Goal: Task Accomplishment & Management: Manage account settings

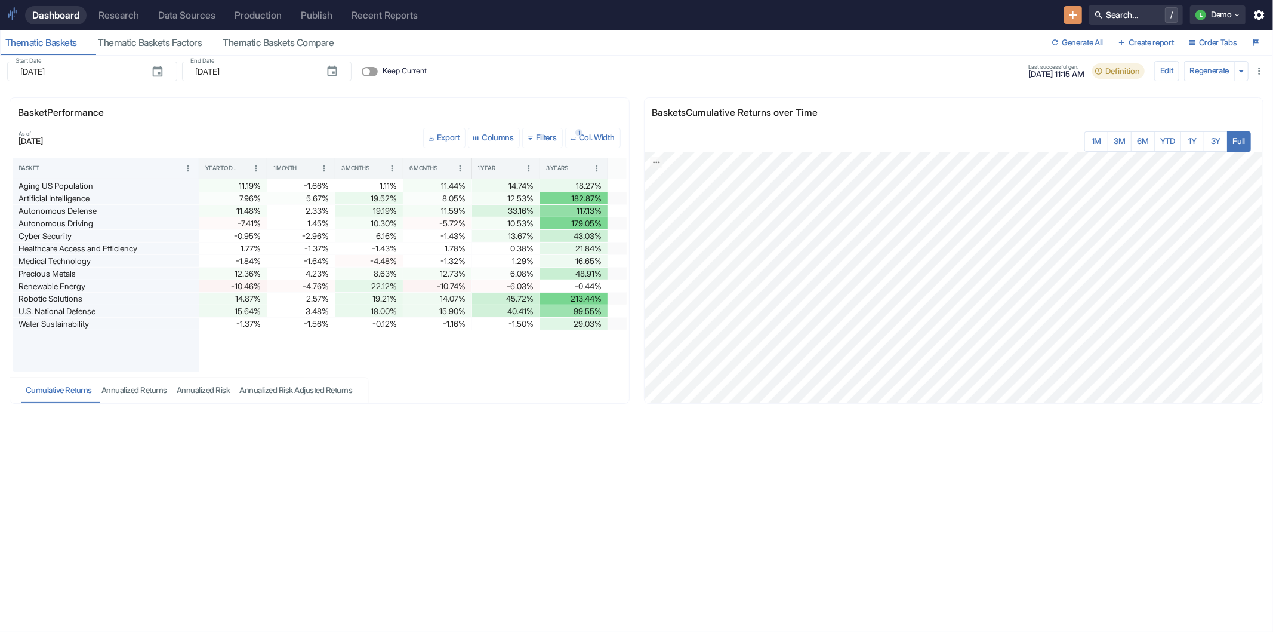
click at [133, 14] on div "Research" at bounding box center [118, 15] width 41 height 11
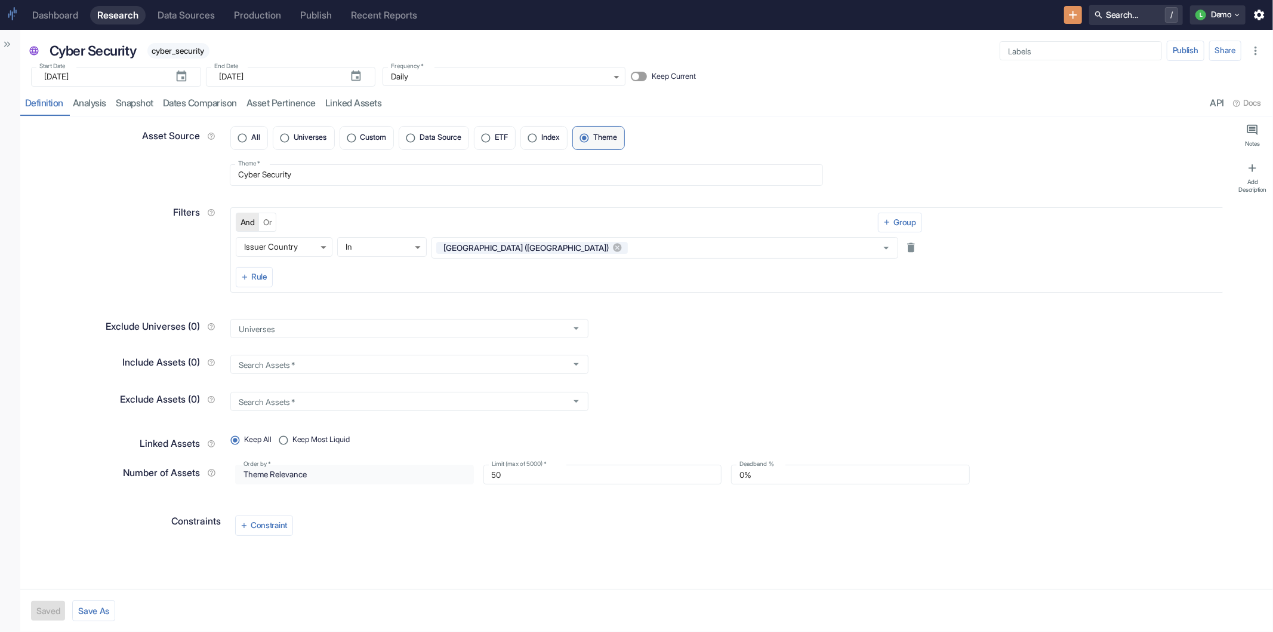
type textarea "x"
click at [75, 16] on div "Dashboard" at bounding box center [55, 15] width 46 height 11
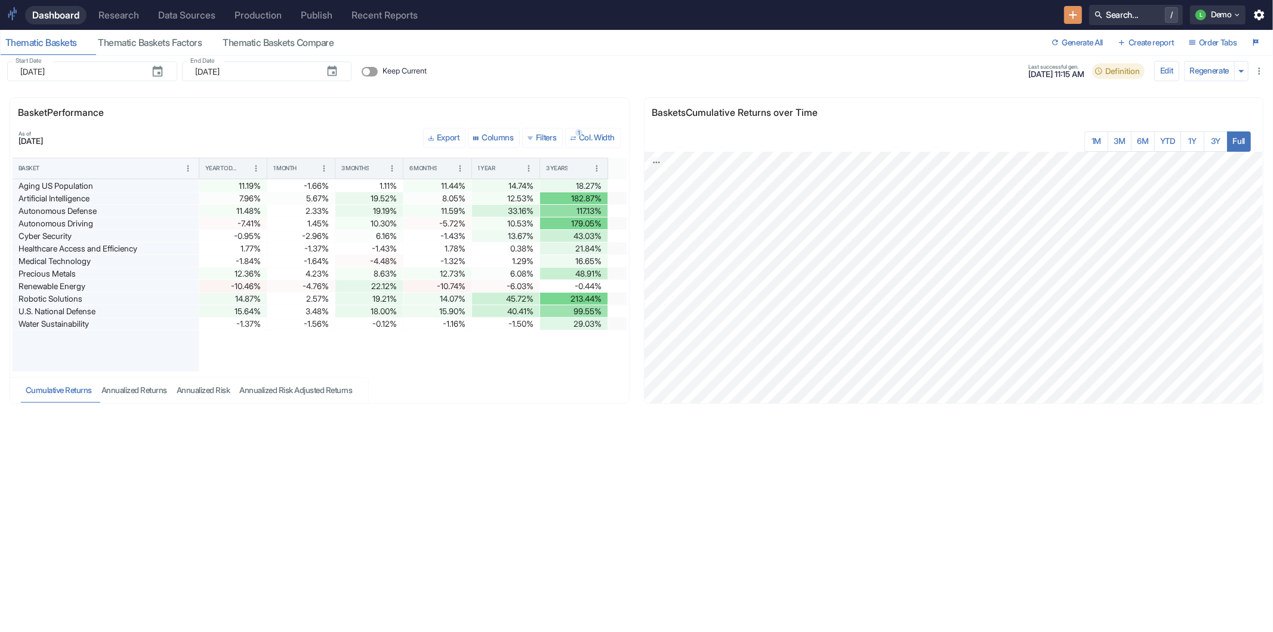
click at [104, 14] on div "Research" at bounding box center [118, 15] width 41 height 11
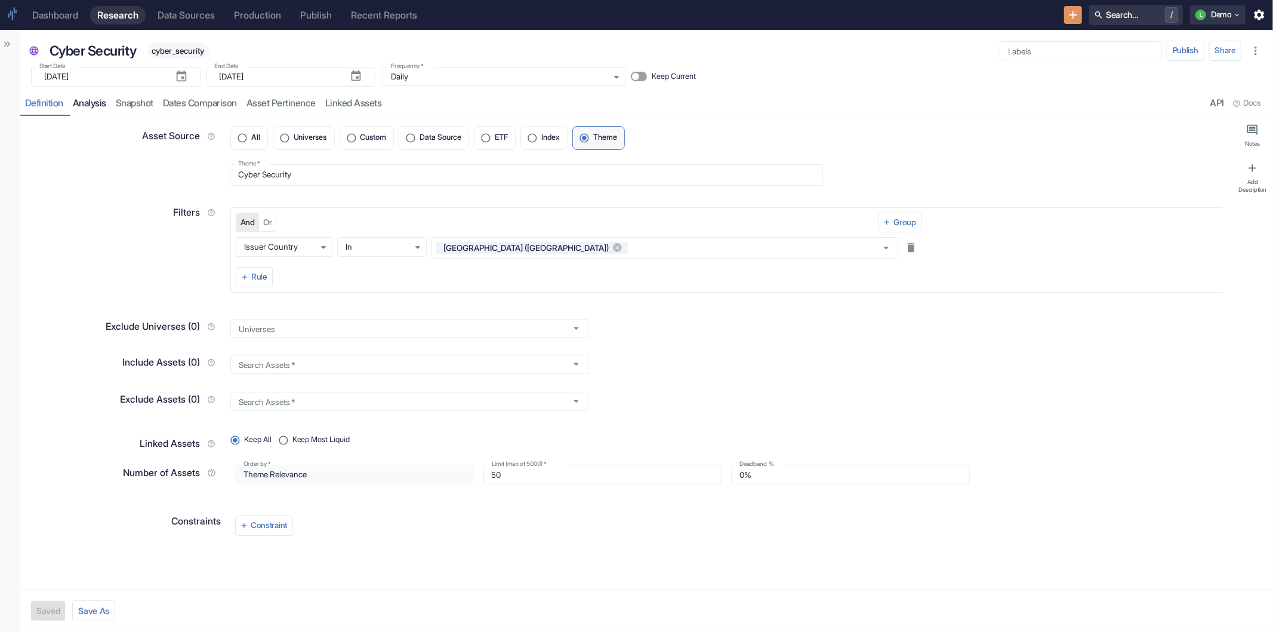
click at [94, 106] on link "analysis" at bounding box center [89, 103] width 43 height 24
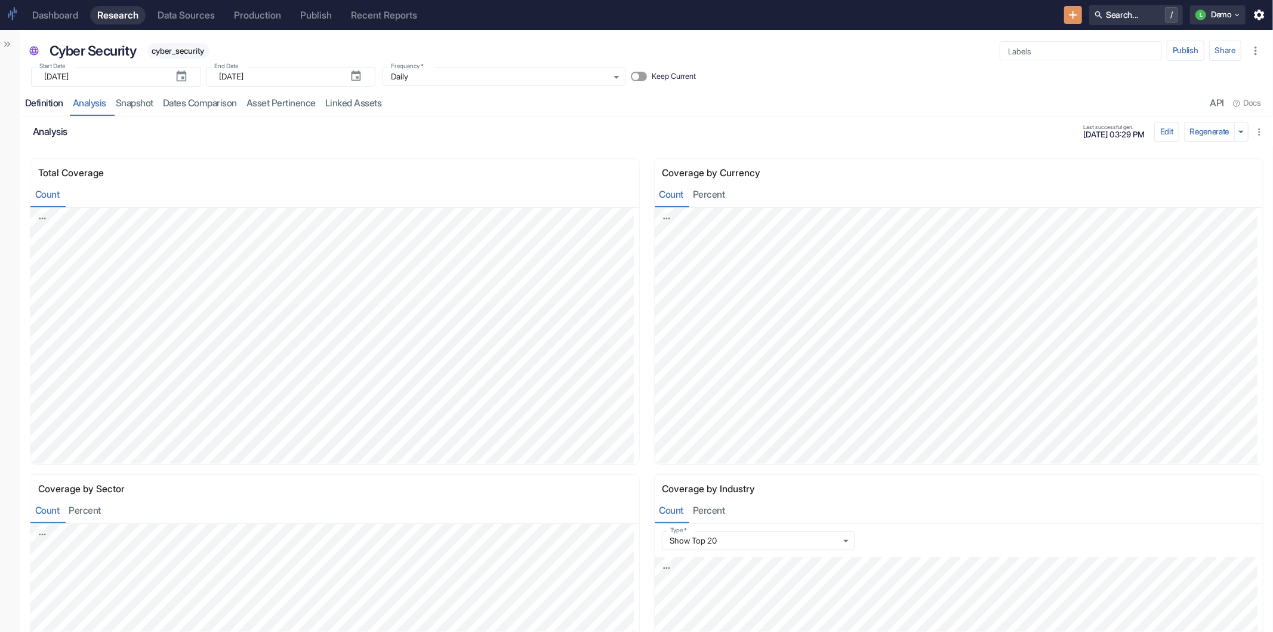
click at [50, 104] on div "Definition" at bounding box center [44, 103] width 38 height 12
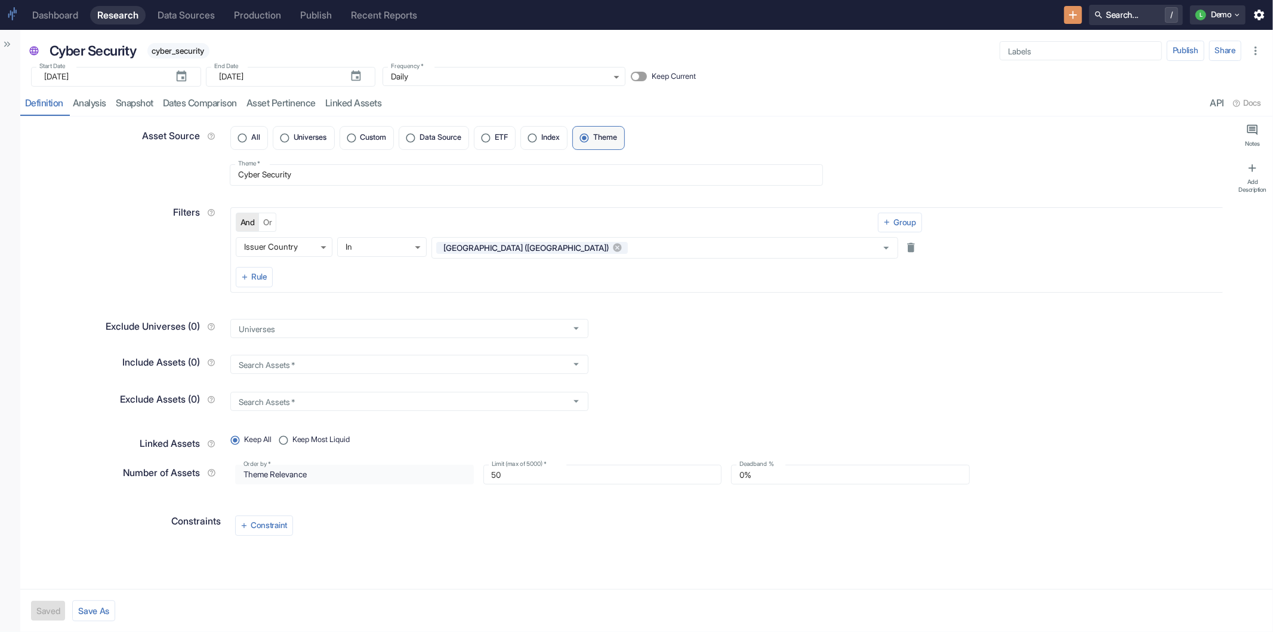
click at [16, 45] on div "Workspace LLM Baskets 1112 ​ Universes 18 Cyber Security cyber_security Cyber S…" at bounding box center [10, 331] width 20 height 602
click at [2, 47] on icon "Show Sidebar" at bounding box center [7, 44] width 11 height 11
type textarea "x"
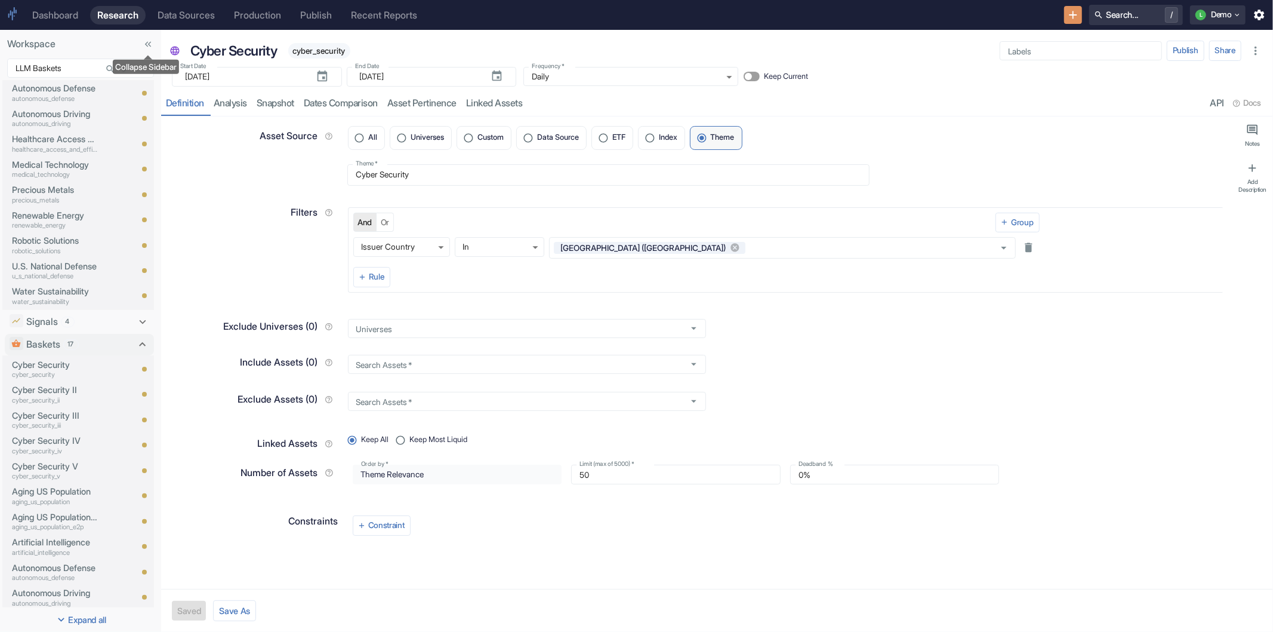
scroll to position [264, 0]
click at [69, 361] on p "cyber_security" at bounding box center [55, 366] width 86 height 10
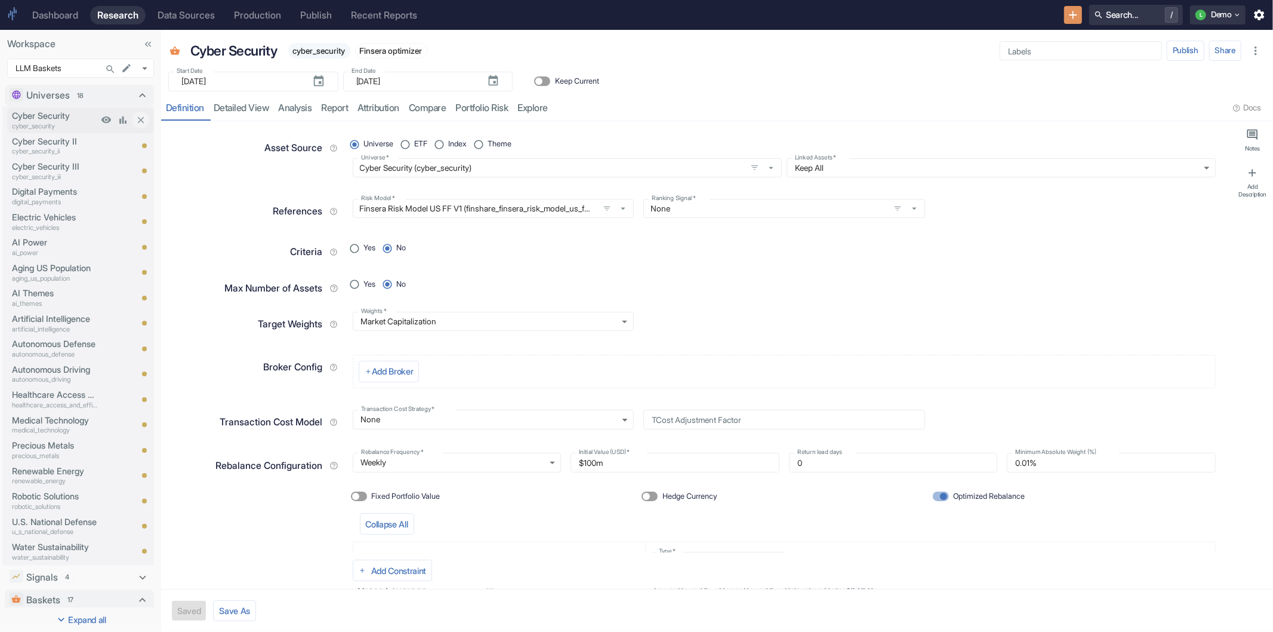
click at [38, 117] on p "Cyber Security" at bounding box center [55, 115] width 86 height 13
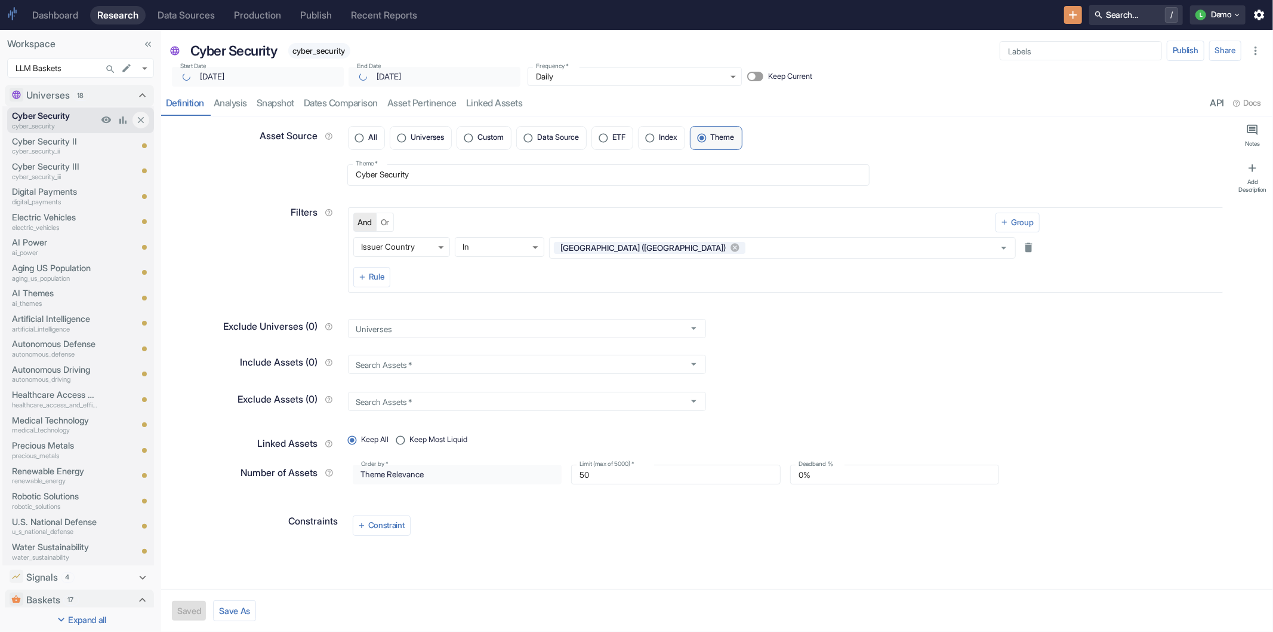
type textarea "x"
click at [269, 104] on link "Snapshot" at bounding box center [275, 103] width 47 height 24
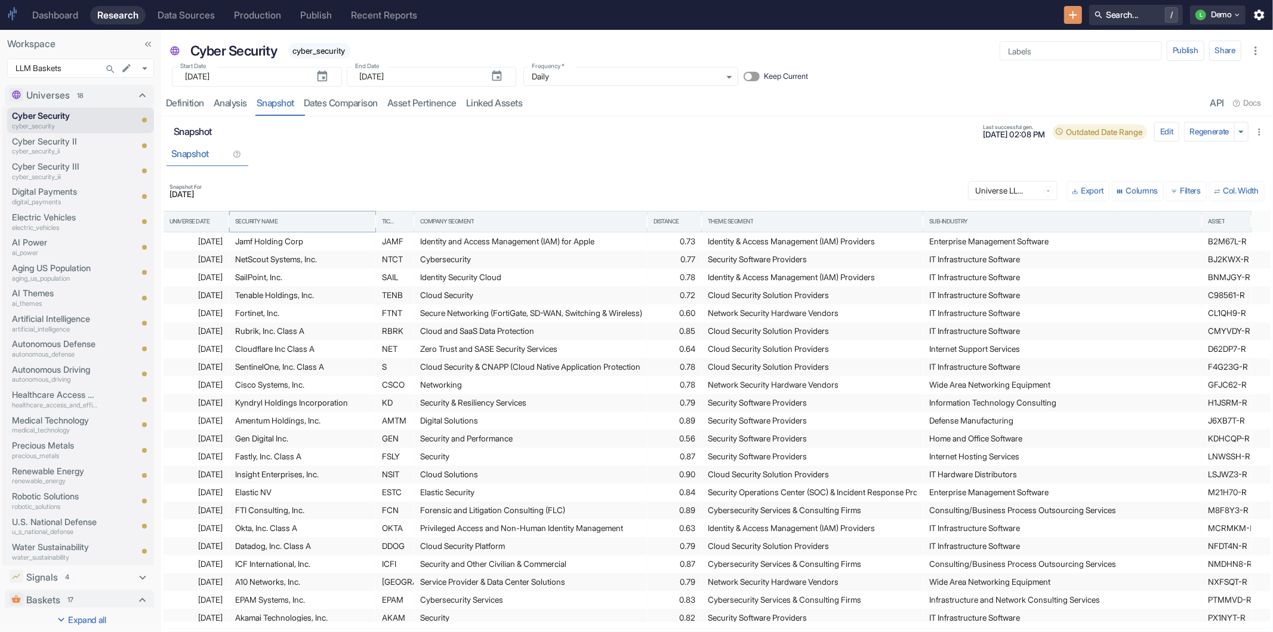
click at [283, 218] on icon "Sort" at bounding box center [284, 222] width 10 height 10
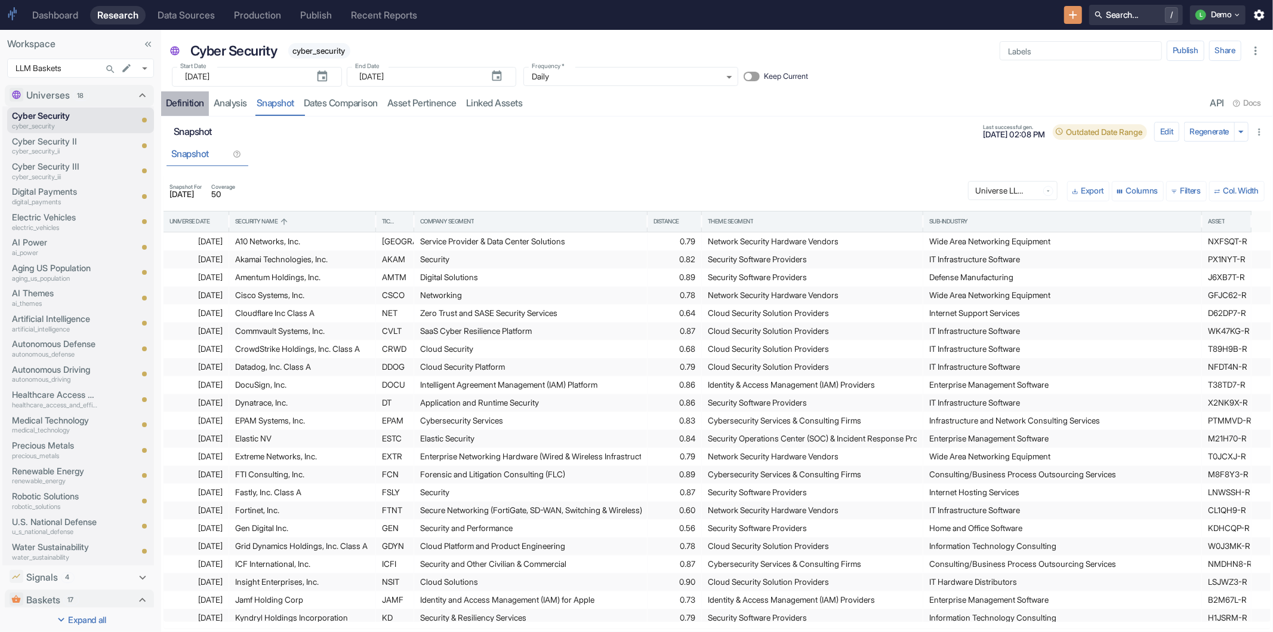
click at [193, 106] on div "Definition" at bounding box center [185, 103] width 38 height 12
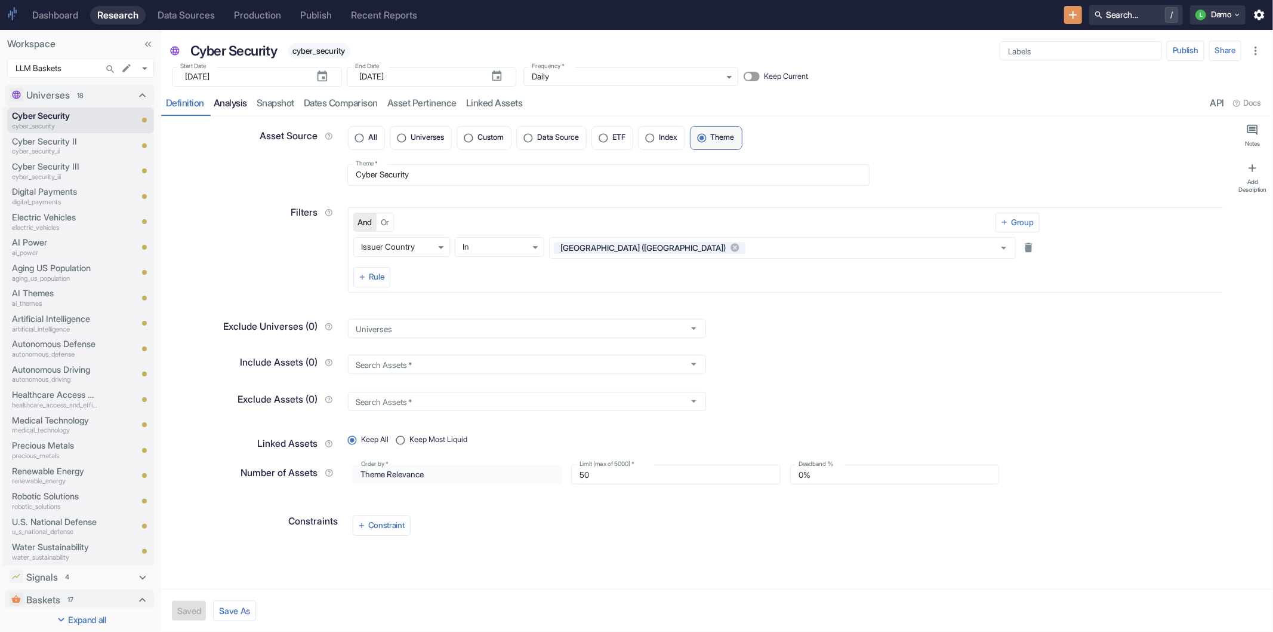
click at [223, 103] on link "analysis" at bounding box center [230, 103] width 43 height 24
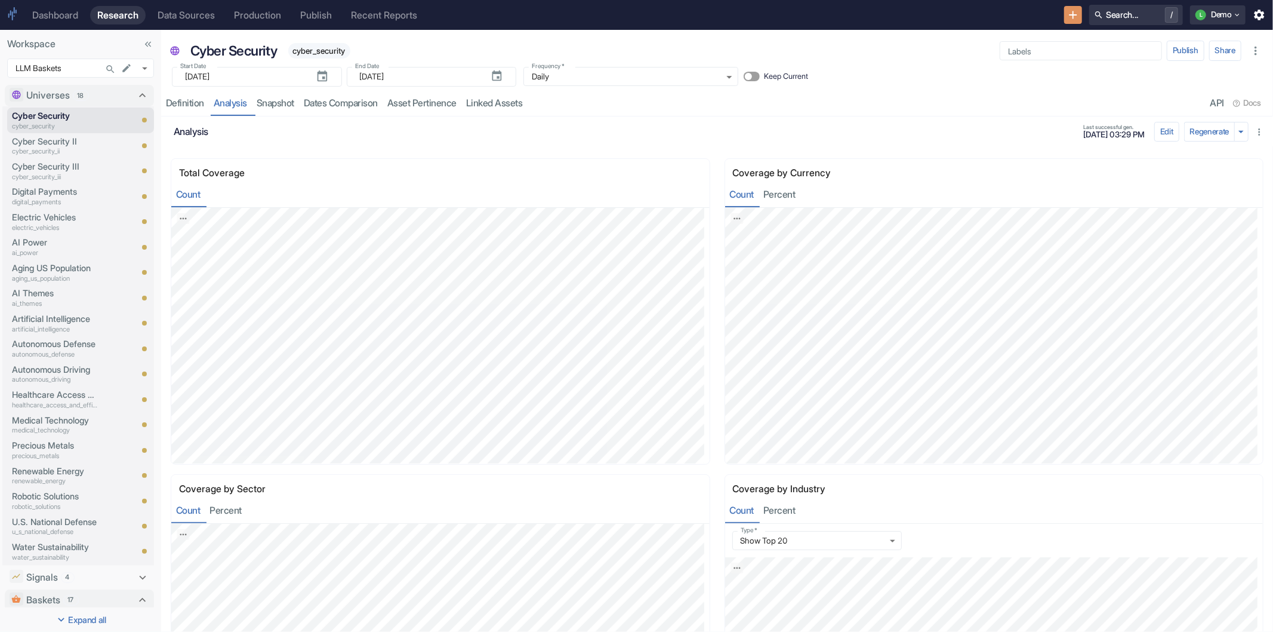
click at [230, 103] on link "analysis" at bounding box center [230, 103] width 43 height 24
click at [276, 106] on link "Snapshot" at bounding box center [275, 103] width 47 height 24
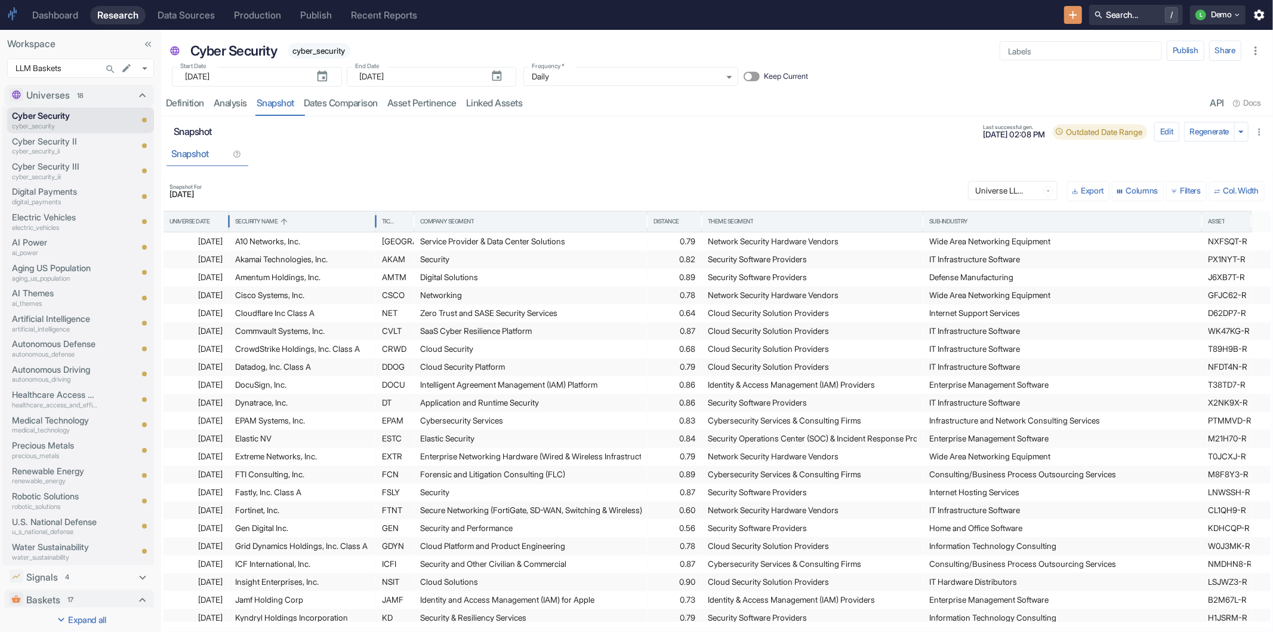
click at [318, 222] on div "Security Name" at bounding box center [302, 221] width 134 height 20
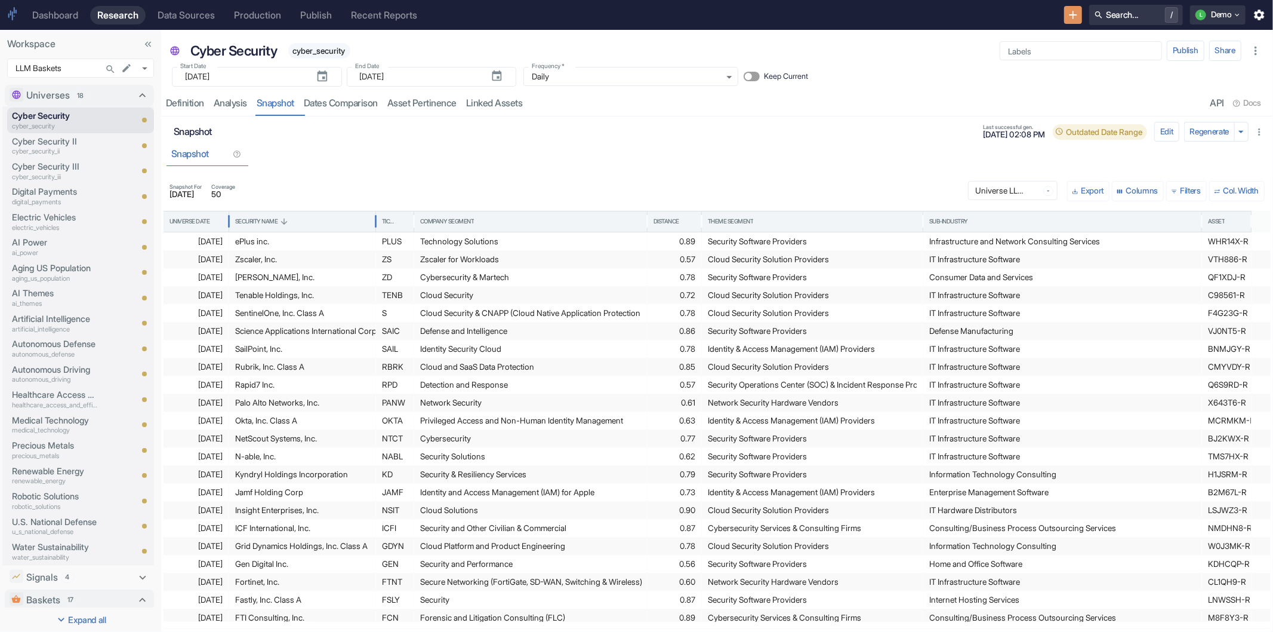
click at [321, 230] on div "Security Name" at bounding box center [302, 221] width 134 height 20
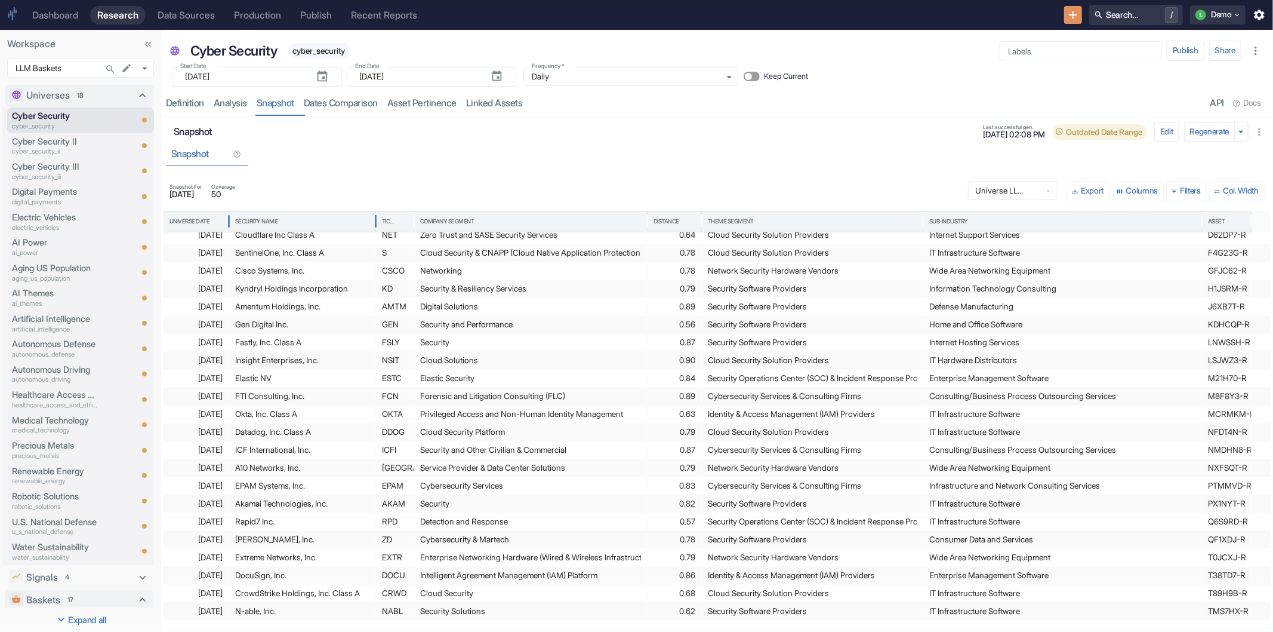
scroll to position [309, 0]
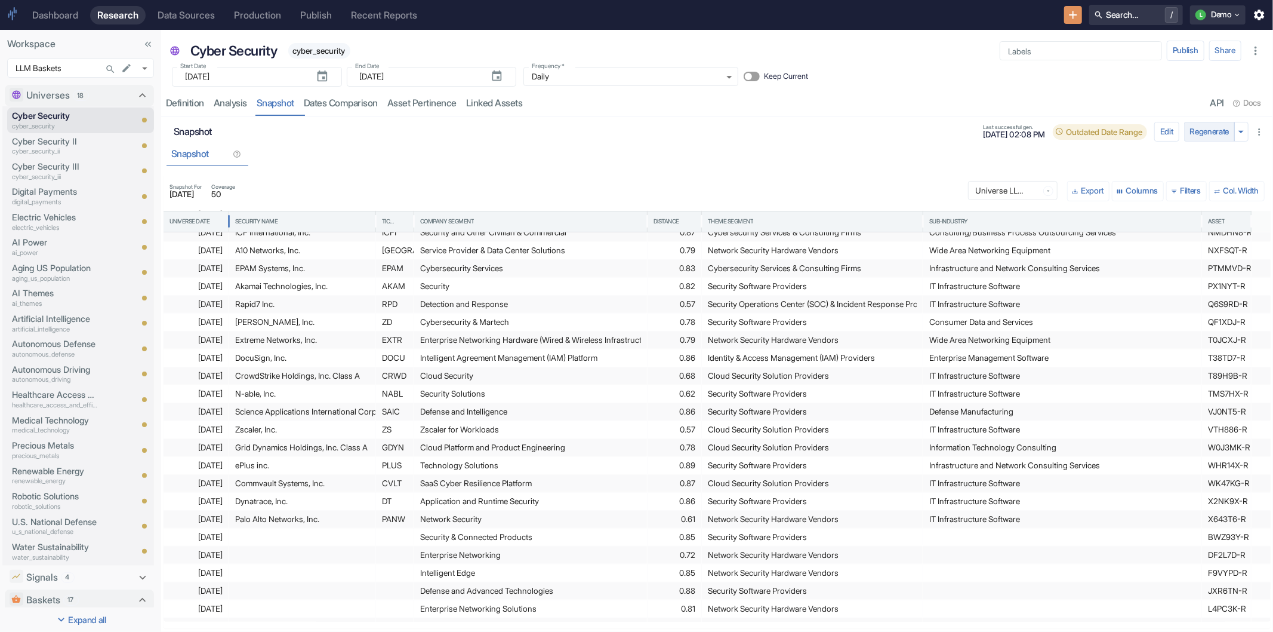
click at [1212, 125] on button "Regenerate" at bounding box center [1209, 132] width 51 height 20
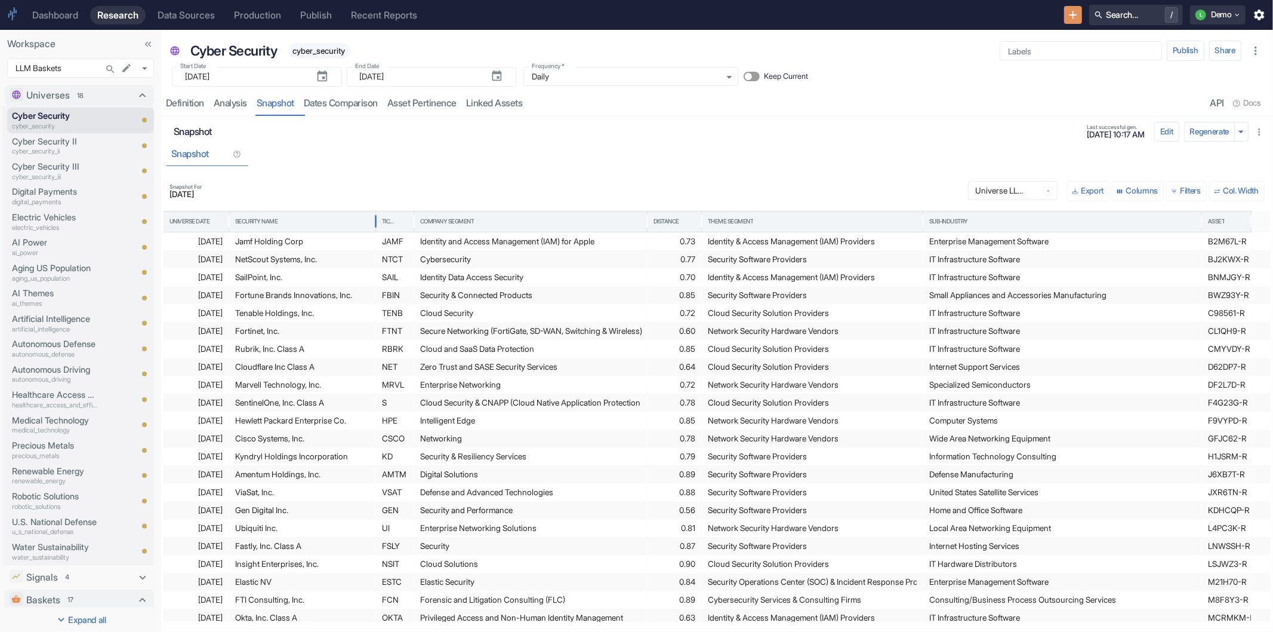
click at [331, 224] on div "Security Name" at bounding box center [302, 221] width 134 height 20
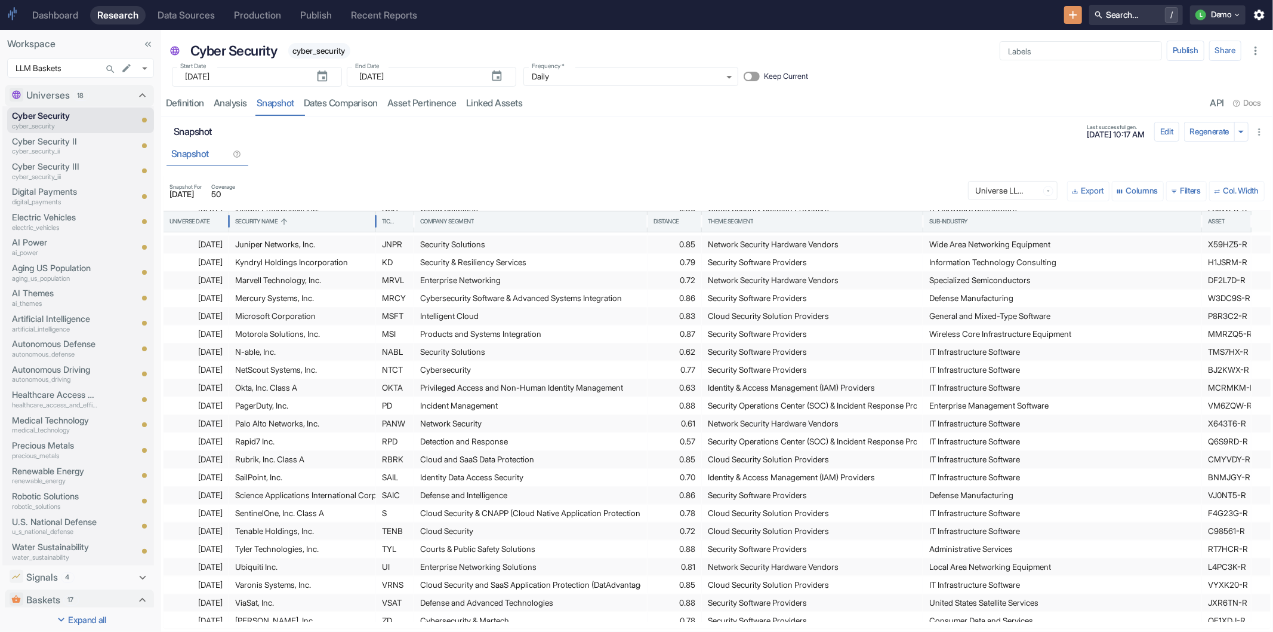
scroll to position [433, 0]
click at [670, 220] on div "Distance" at bounding box center [667, 221] width 26 height 8
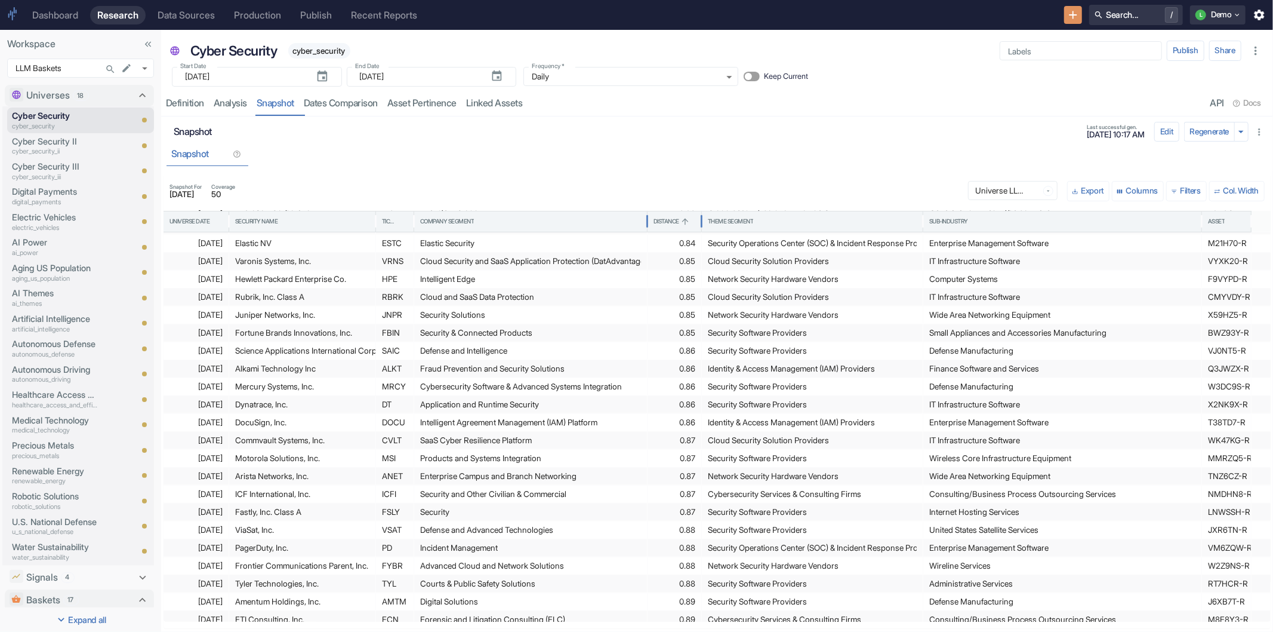
click at [670, 220] on div "Distance" at bounding box center [667, 221] width 26 height 8
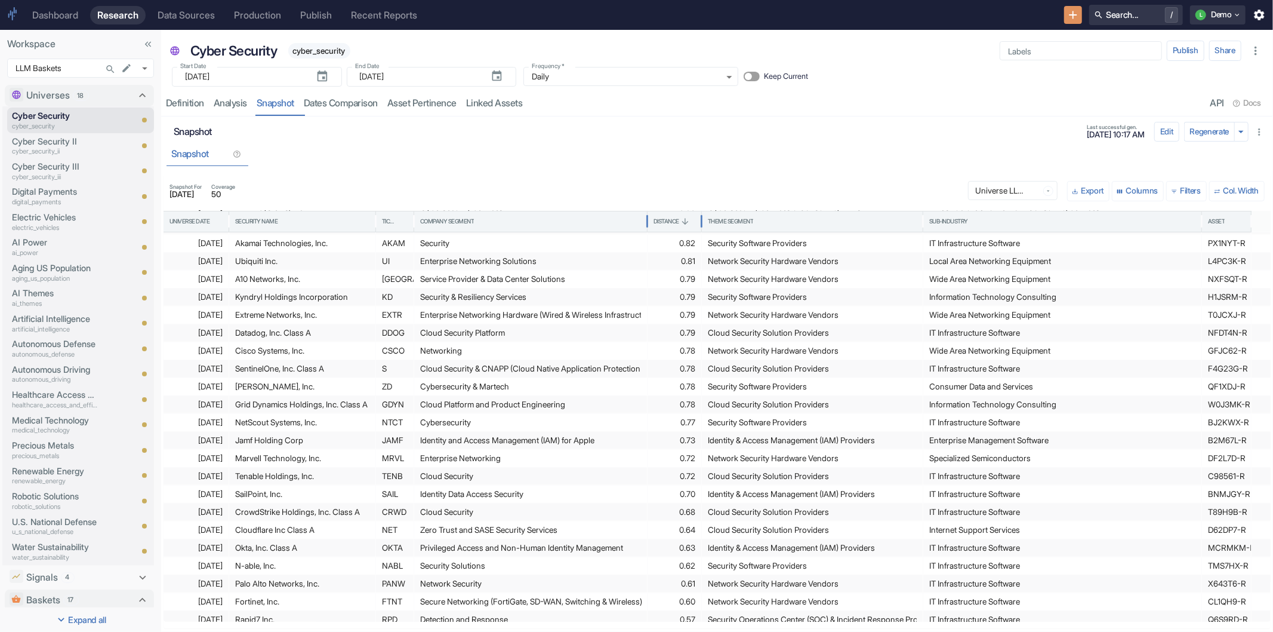
click at [670, 220] on div "Distance" at bounding box center [667, 221] width 26 height 8
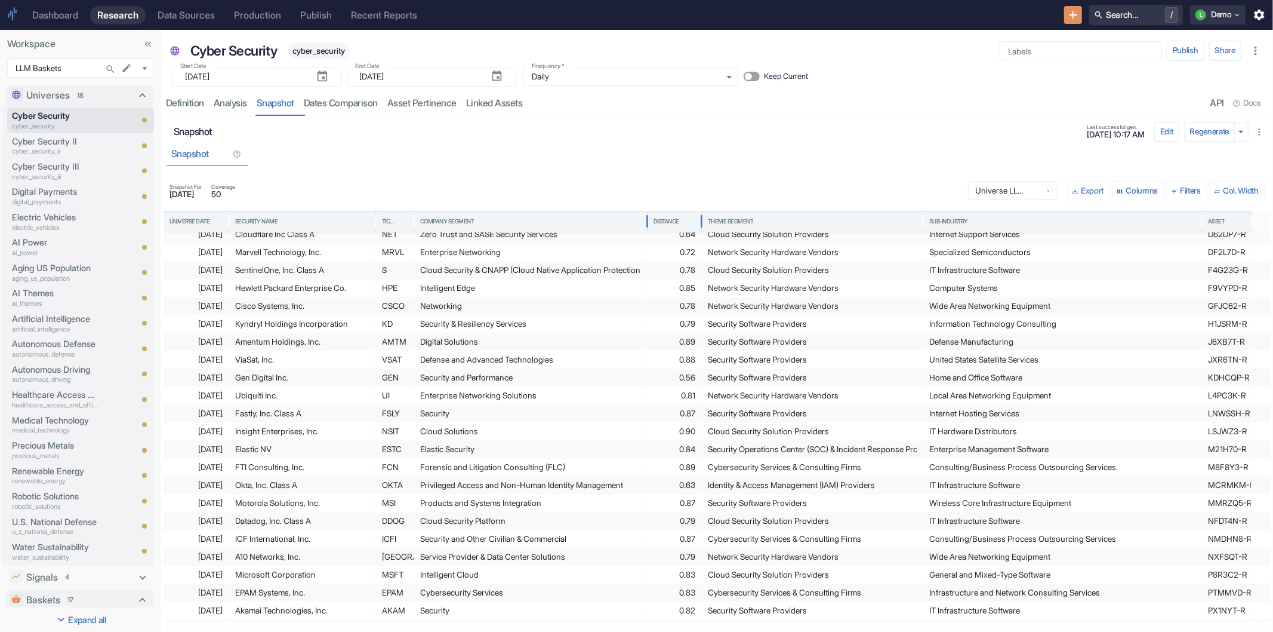
scroll to position [0, 0]
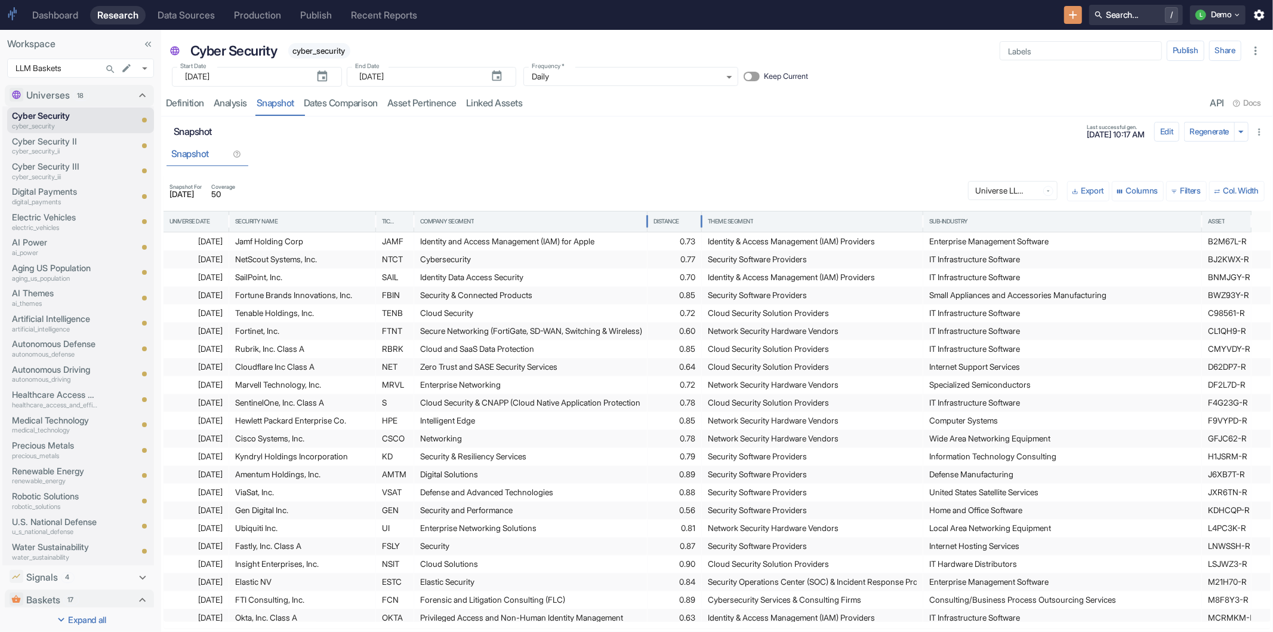
click at [675, 224] on div "Distance" at bounding box center [667, 221] width 26 height 8
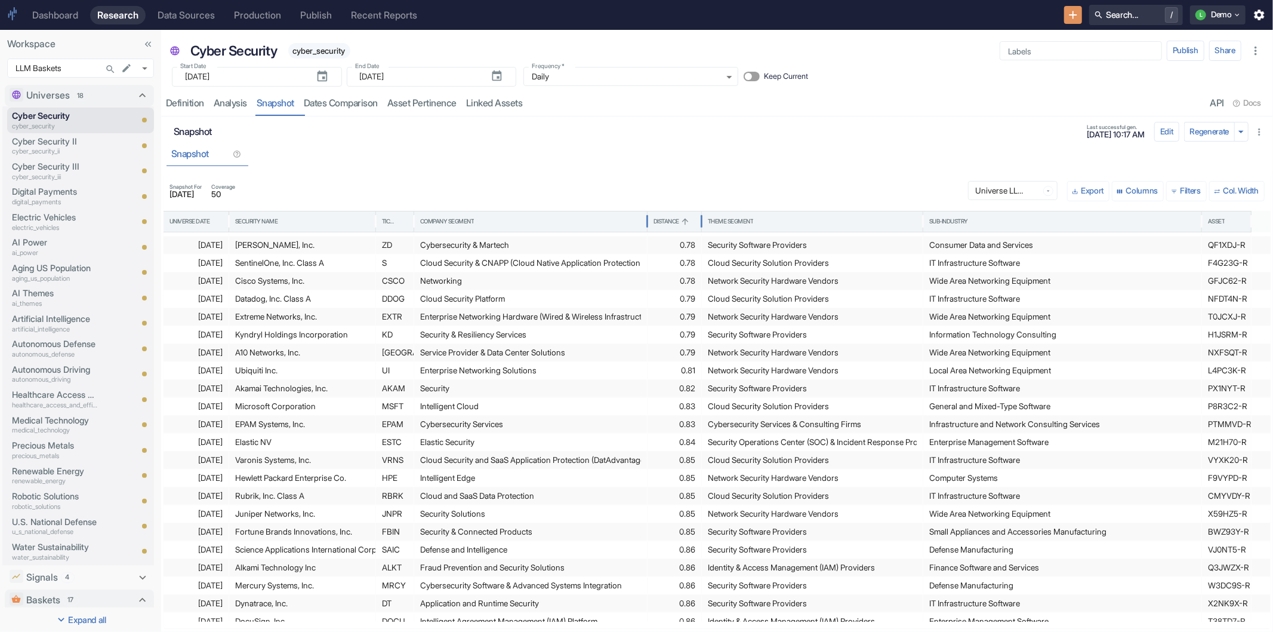
scroll to position [288, 0]
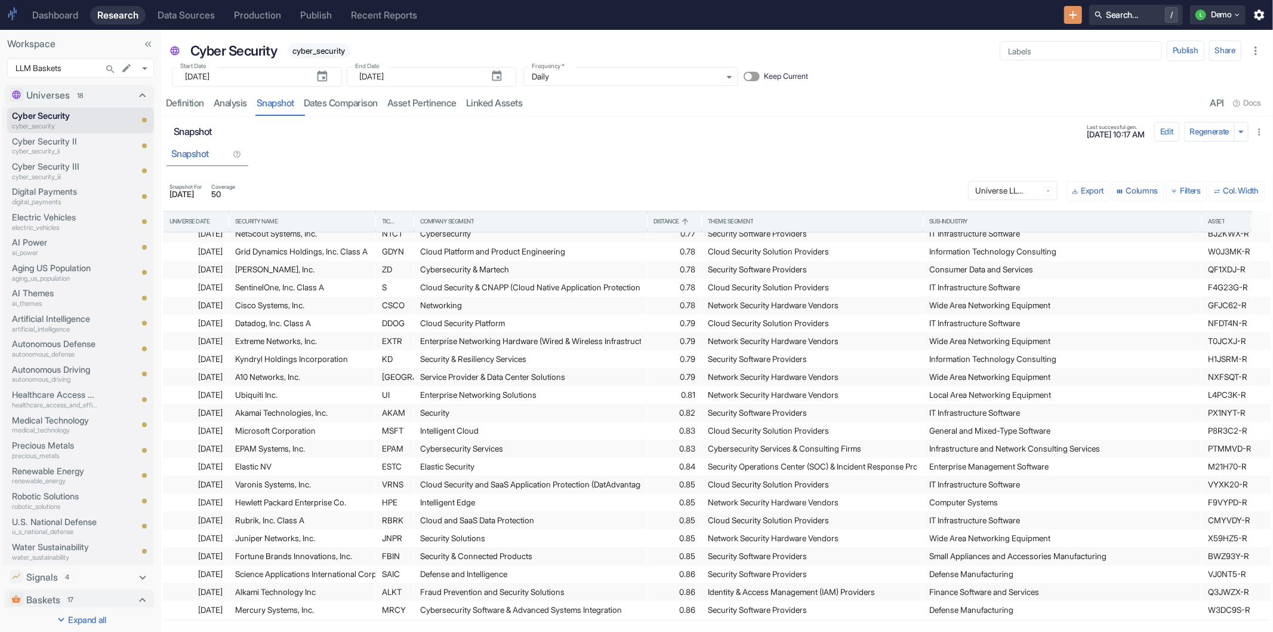
click at [684, 431] on div "0.83" at bounding box center [675, 430] width 42 height 17
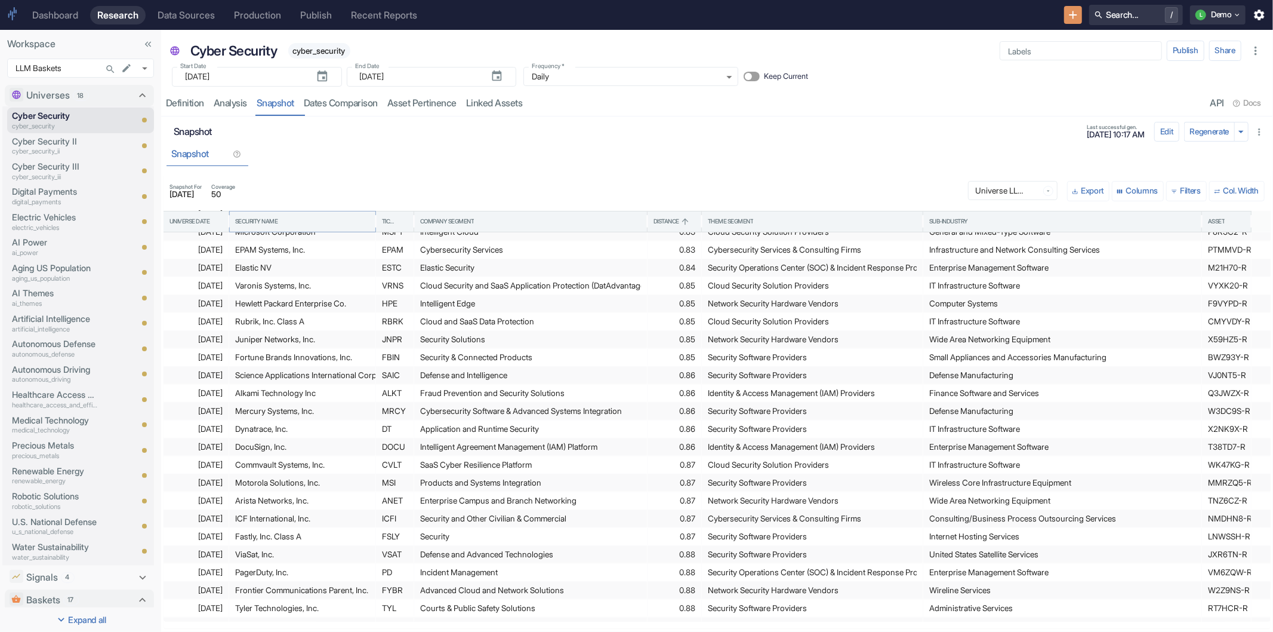
click at [281, 221] on button "Sort" at bounding box center [284, 221] width 11 height 11
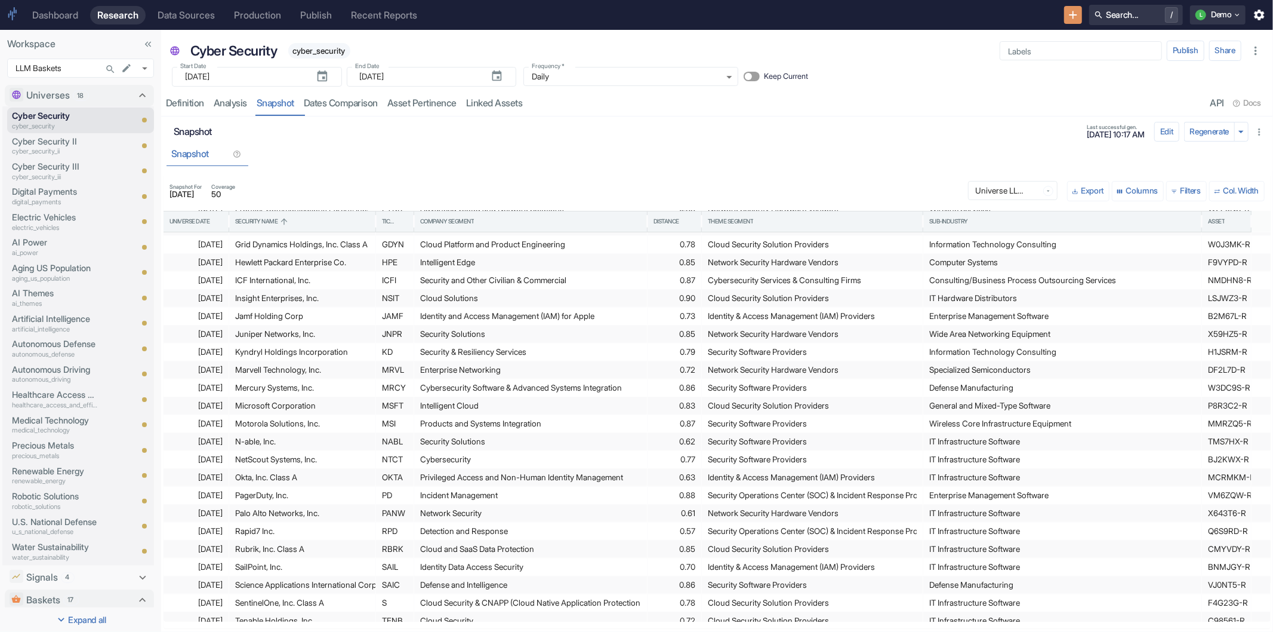
click at [187, 406] on div "[DATE]" at bounding box center [196, 405] width 53 height 17
click at [671, 224] on div "Distance" at bounding box center [667, 221] width 26 height 8
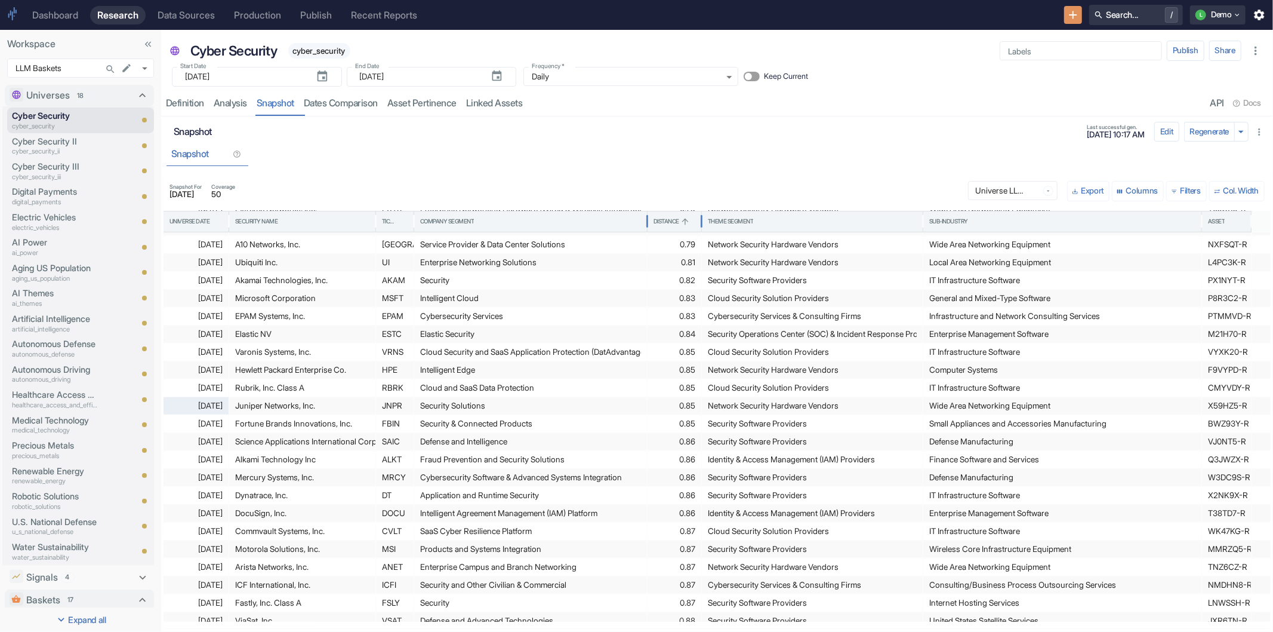
click at [671, 224] on div "Distance" at bounding box center [667, 221] width 26 height 8
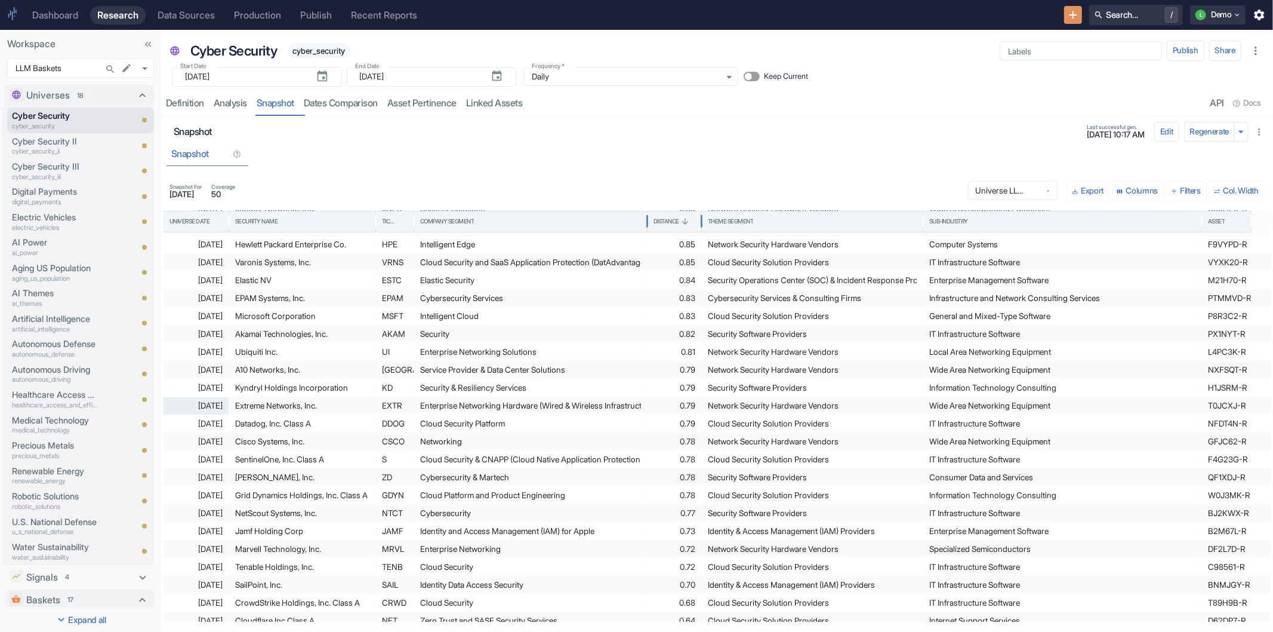
click at [671, 224] on div "Distance" at bounding box center [667, 221] width 26 height 8
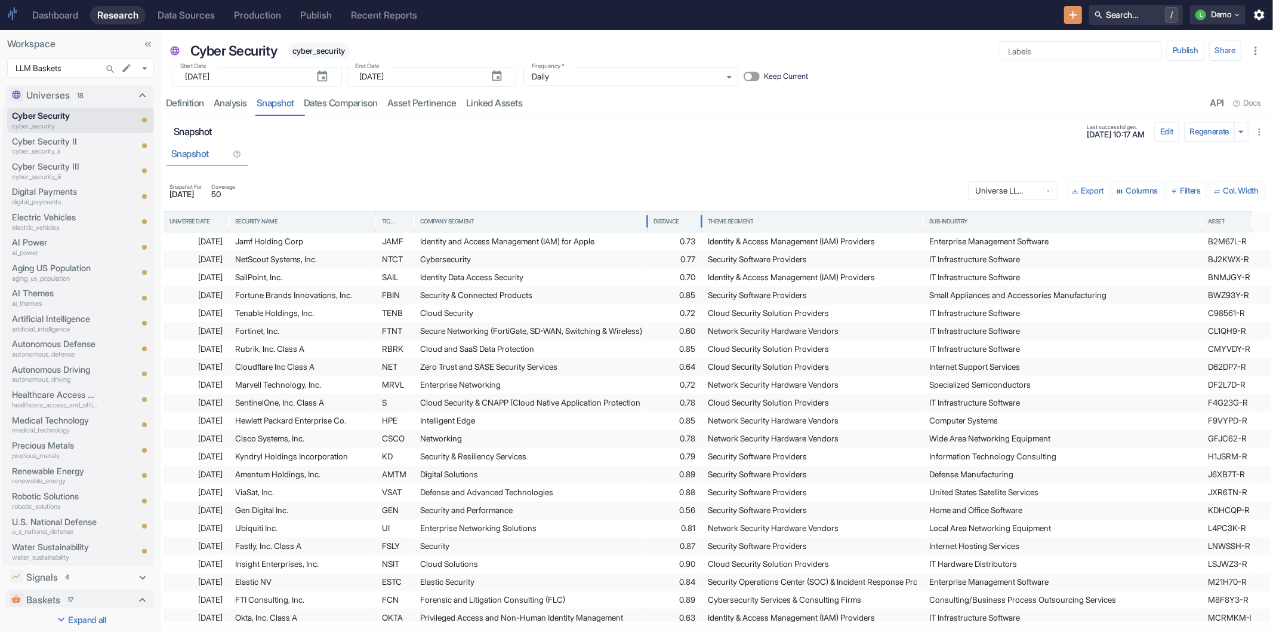
click at [688, 229] on div "Distance" at bounding box center [675, 221] width 42 height 20
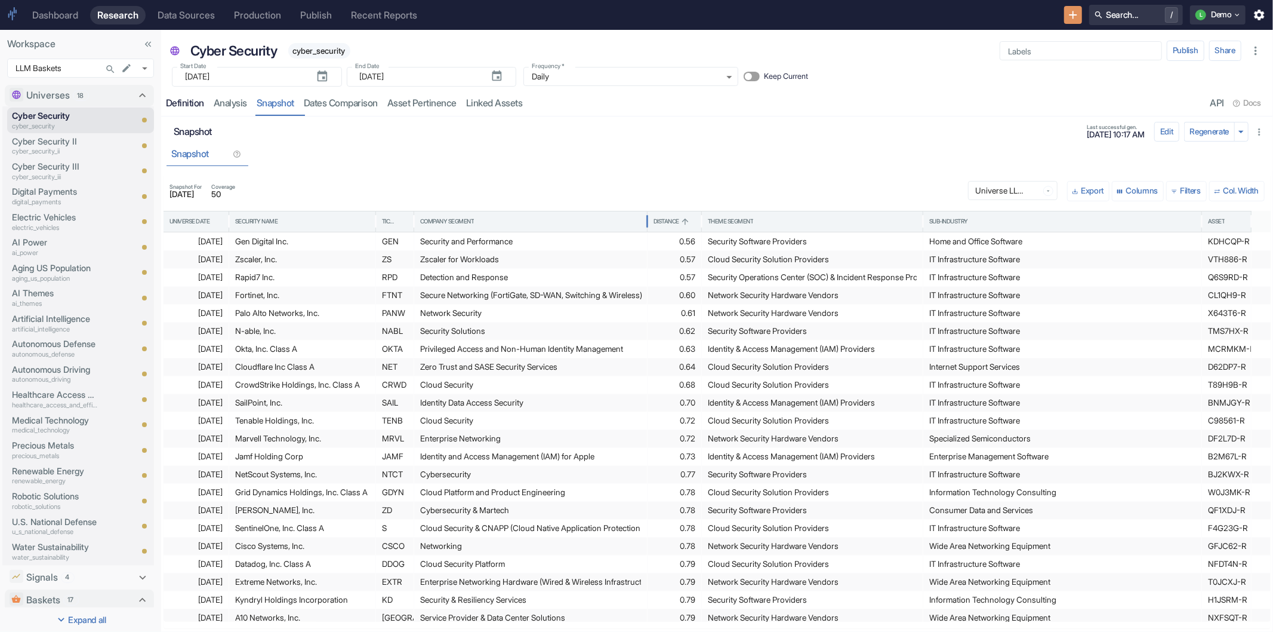
click at [191, 108] on div "Definition" at bounding box center [185, 103] width 38 height 12
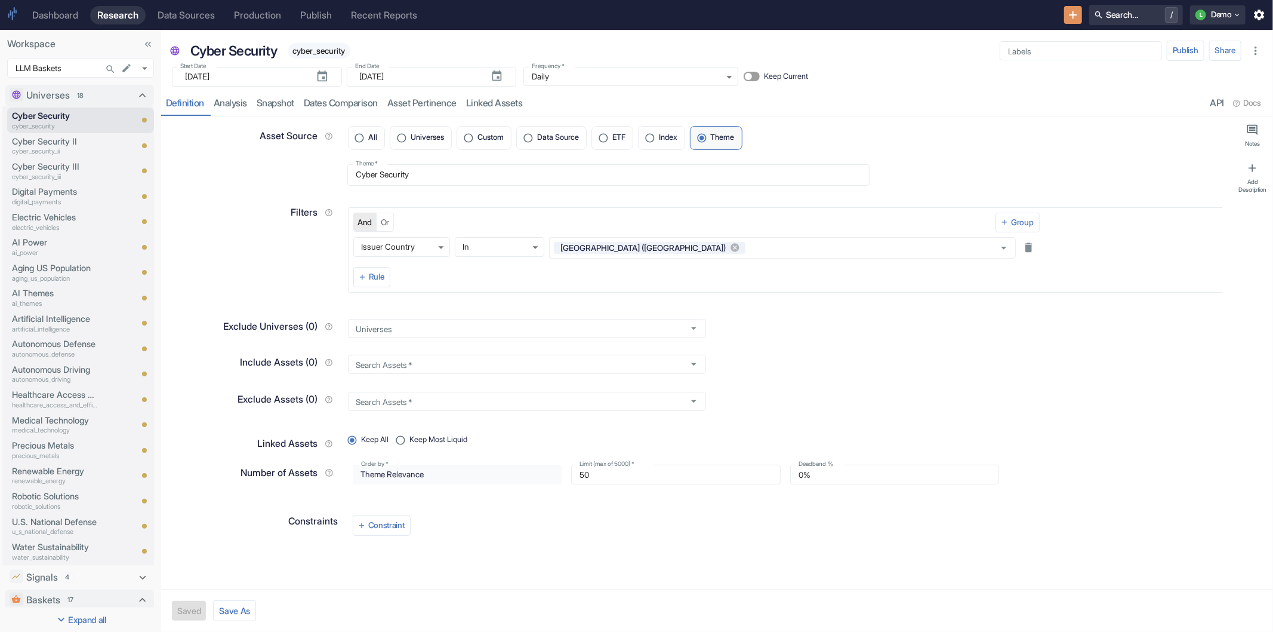
click at [604, 468] on label "Limit (max of 5000)   *" at bounding box center [607, 464] width 55 height 9
click at [604, 468] on input "50" at bounding box center [676, 474] width 210 height 20
type input "5"
type textarea "x"
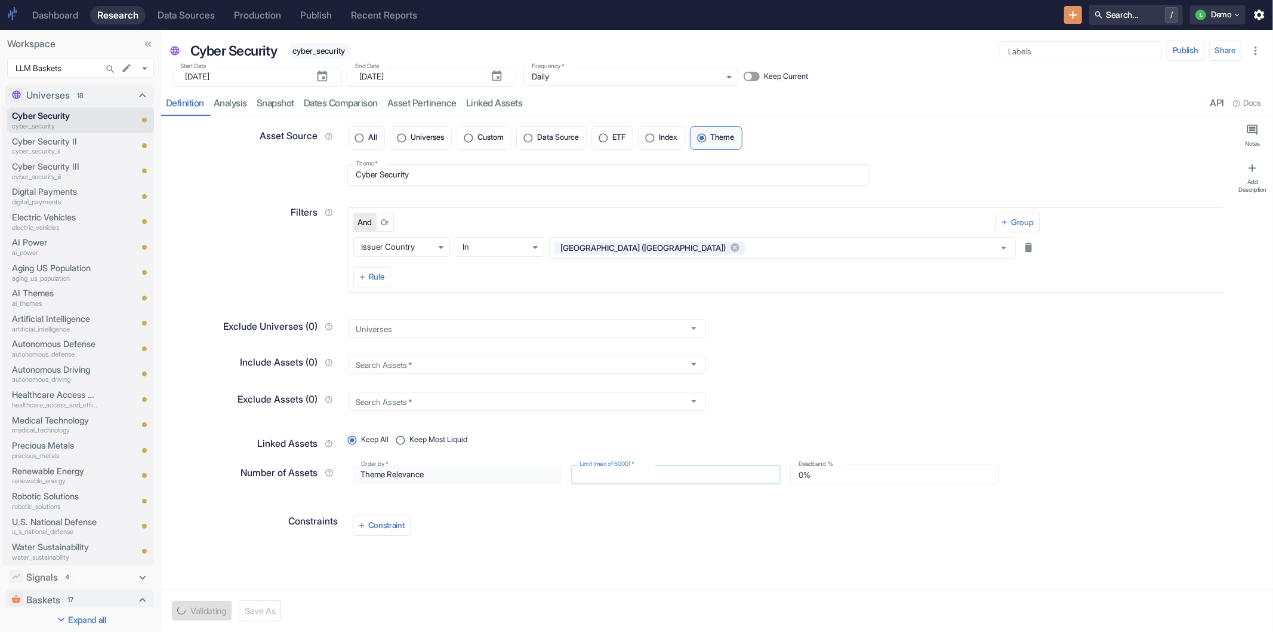
type input "2"
type textarea "x"
type input "20"
type textarea "x"
type input "20"
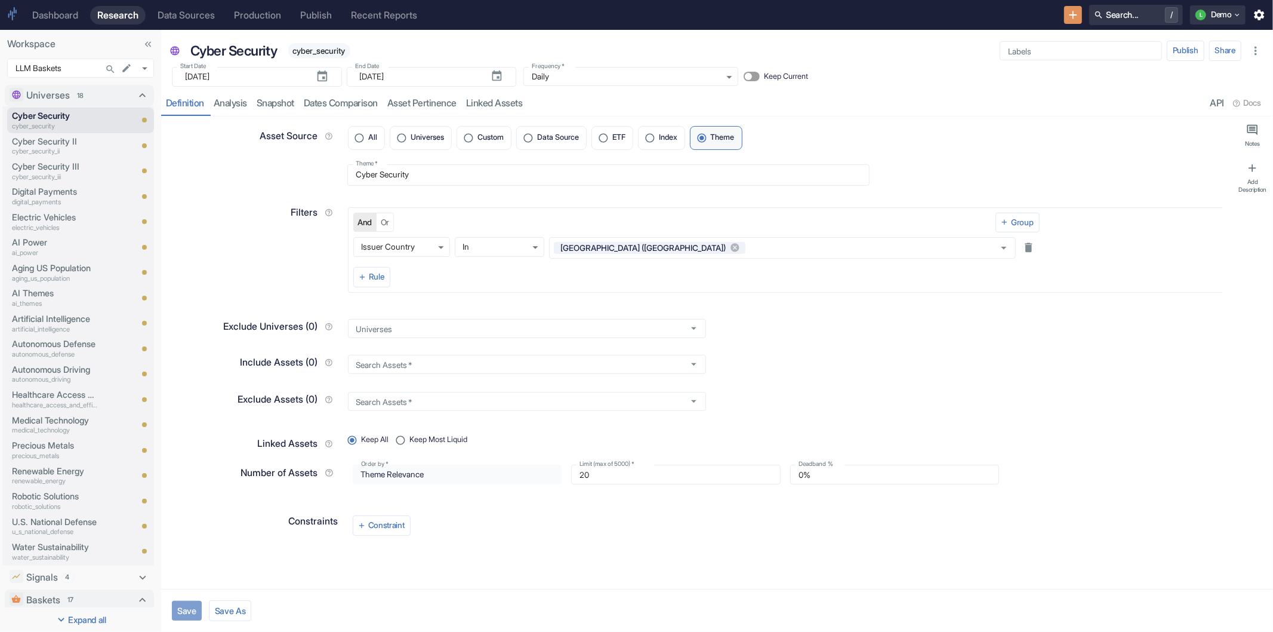
click at [191, 607] on button "Save" at bounding box center [187, 611] width 30 height 20
type textarea "x"
click at [276, 102] on link "Snapshot" at bounding box center [275, 103] width 47 height 24
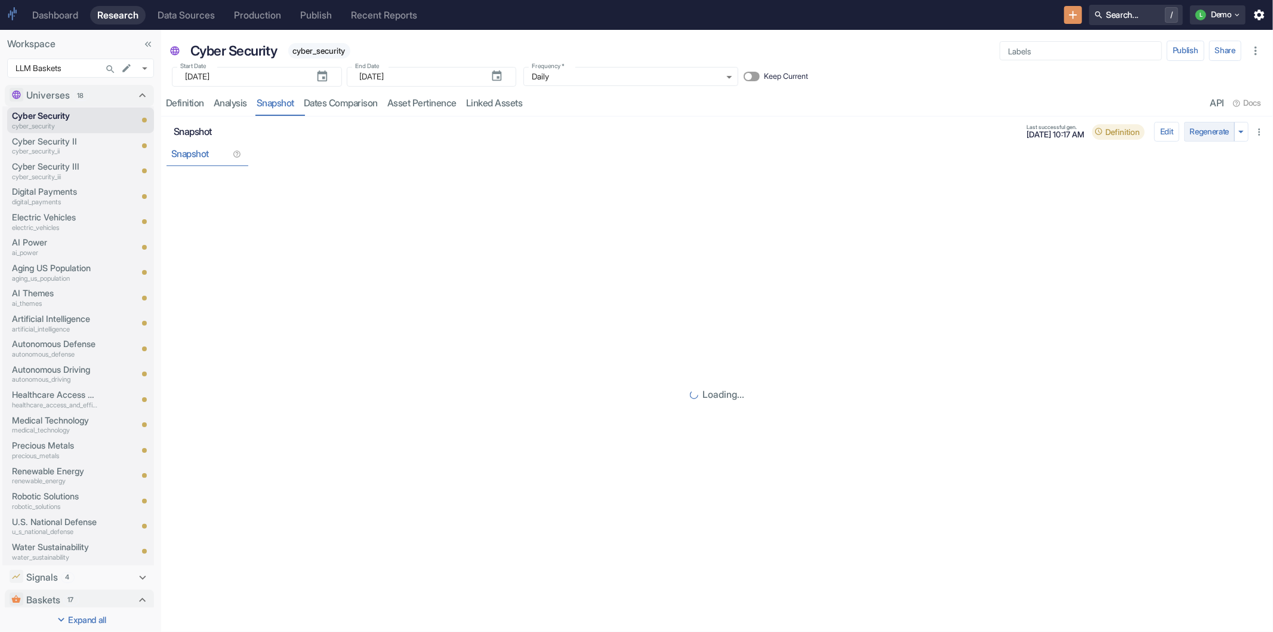
click at [1192, 134] on button "Regenerate" at bounding box center [1209, 132] width 51 height 20
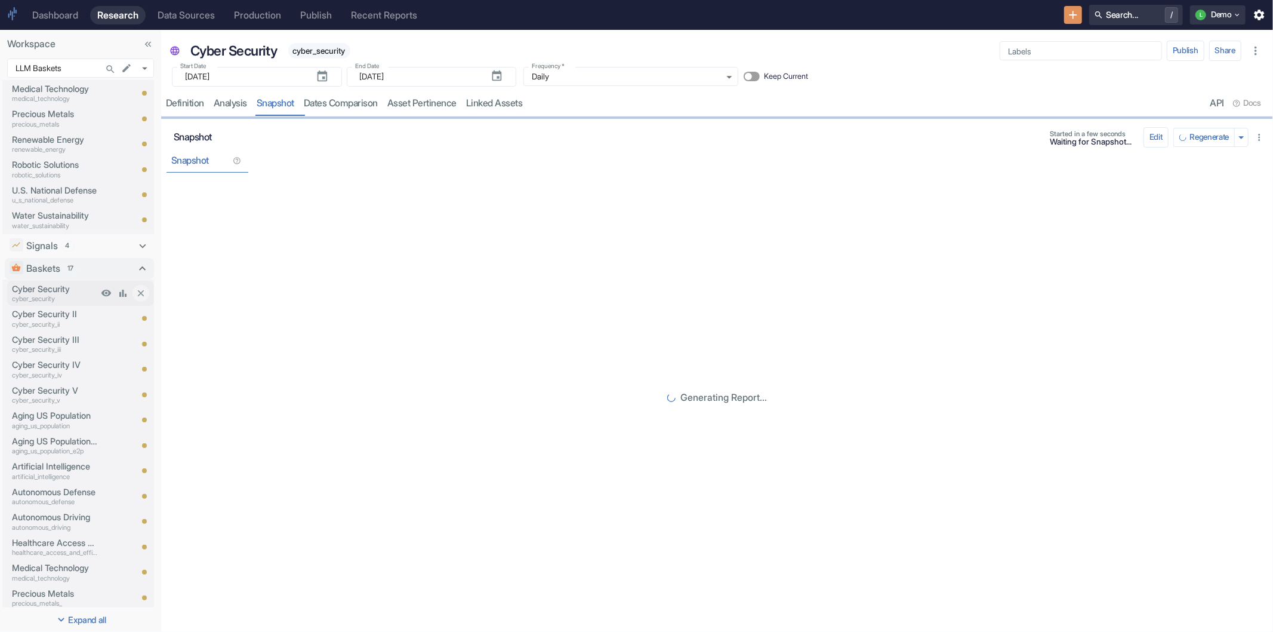
click at [50, 294] on p "cyber_security" at bounding box center [55, 299] width 86 height 10
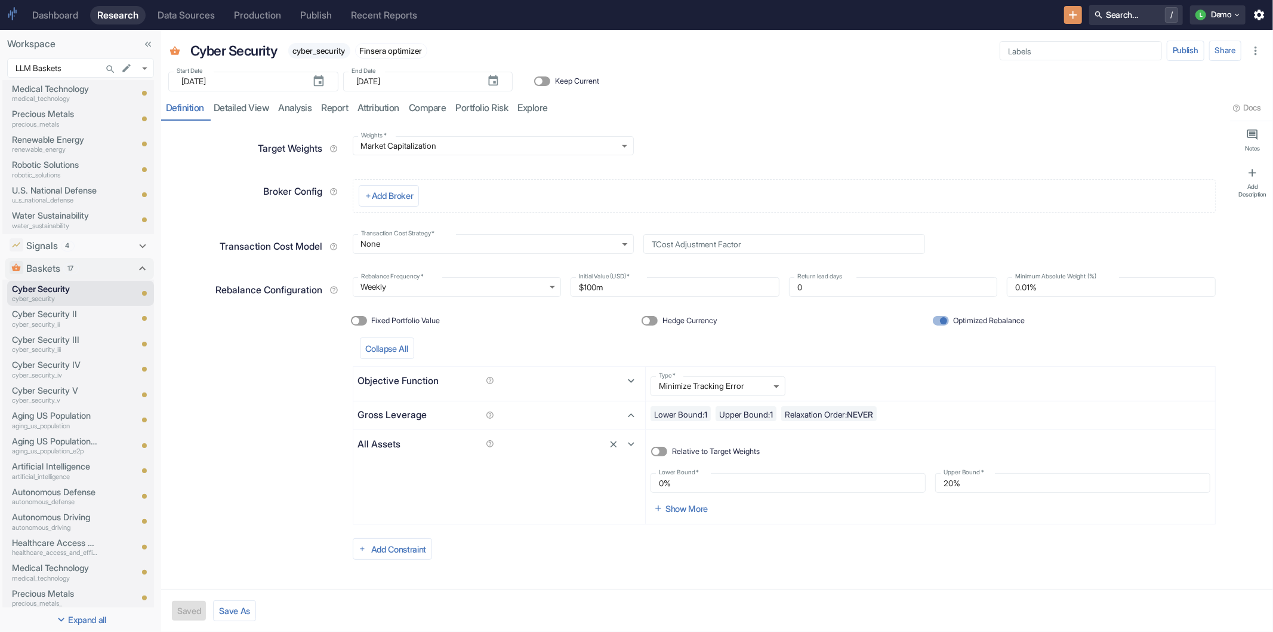
type textarea "x"
click at [230, 108] on link "detailed view" at bounding box center [241, 108] width 65 height 24
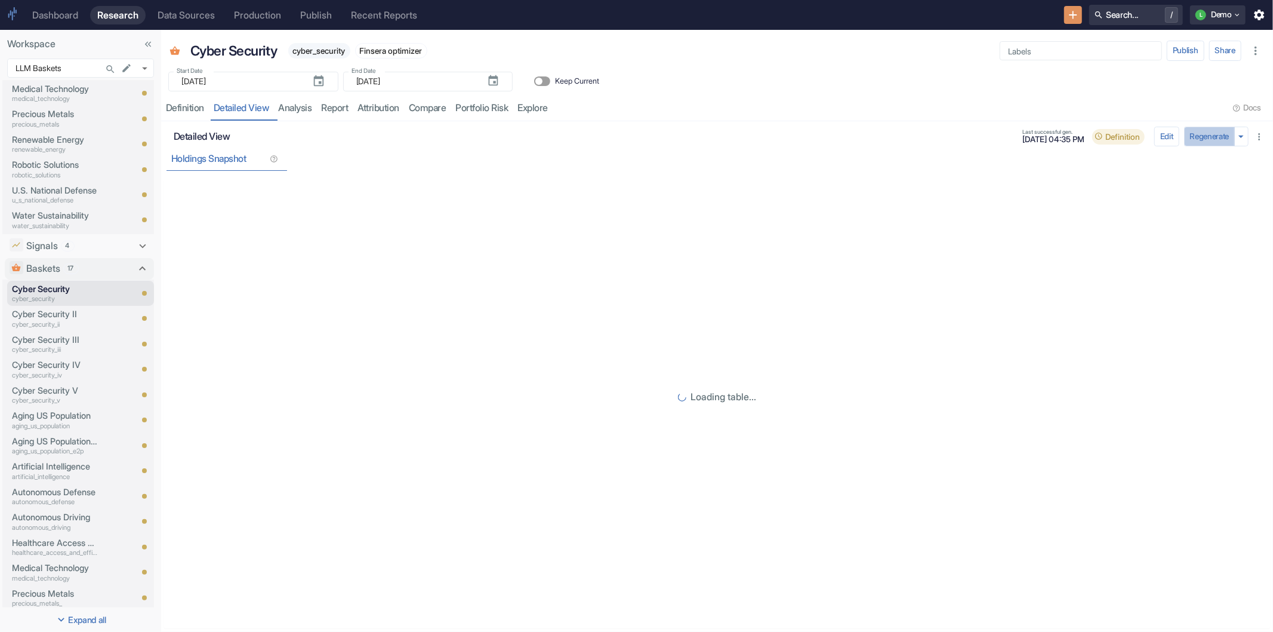
click at [1200, 138] on button "Regenerate" at bounding box center [1209, 137] width 51 height 20
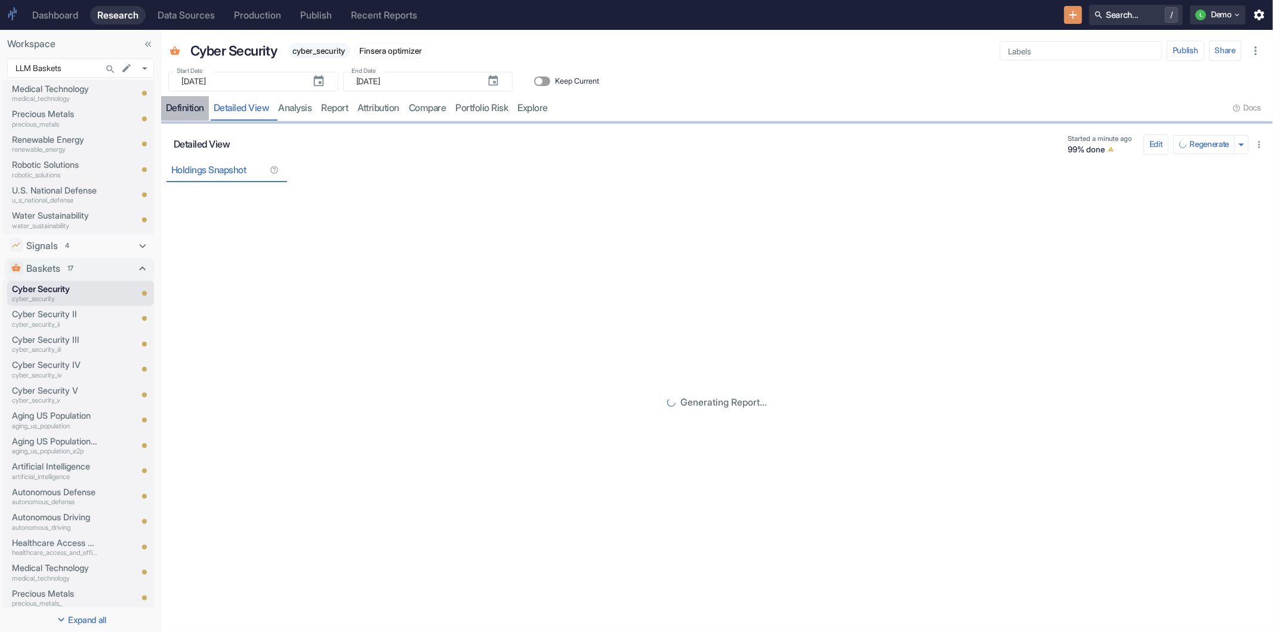
click at [174, 107] on div "Definition" at bounding box center [185, 108] width 38 height 12
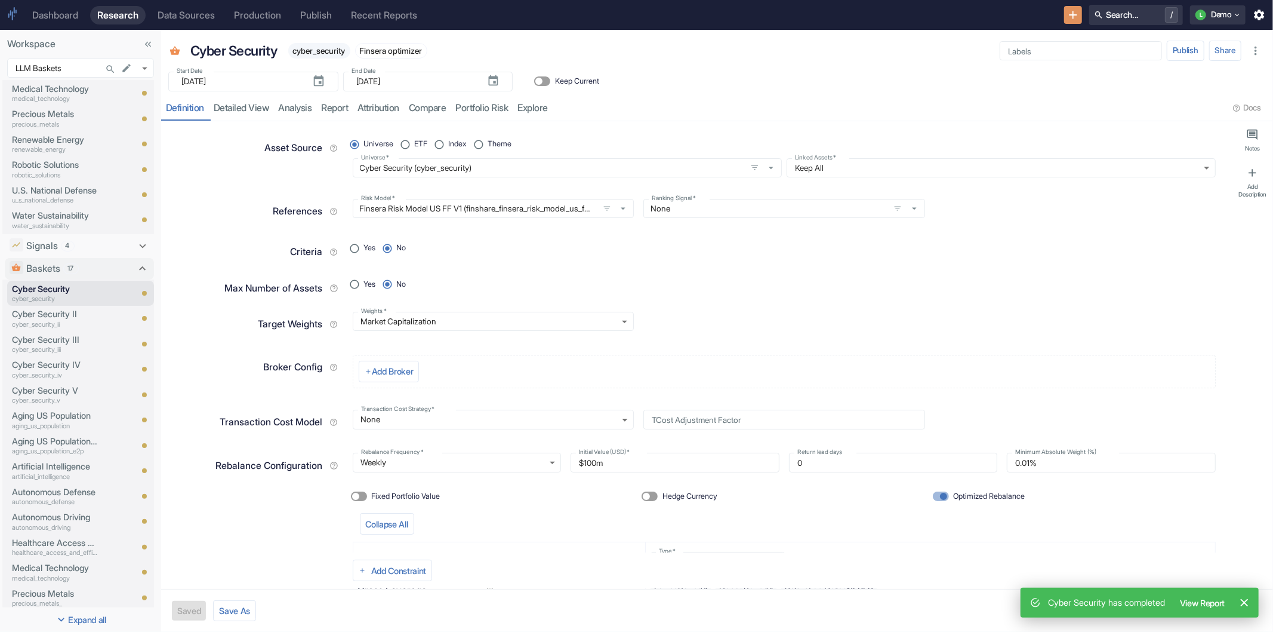
type textarea "x"
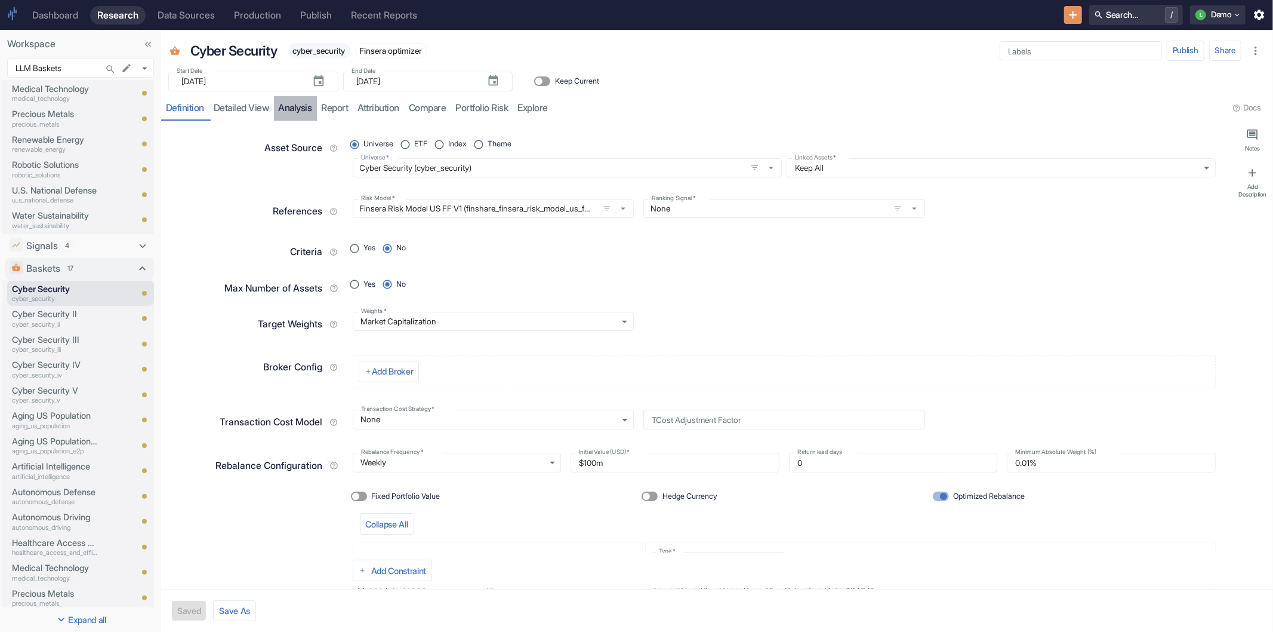
click at [305, 106] on link "analysis" at bounding box center [295, 108] width 43 height 24
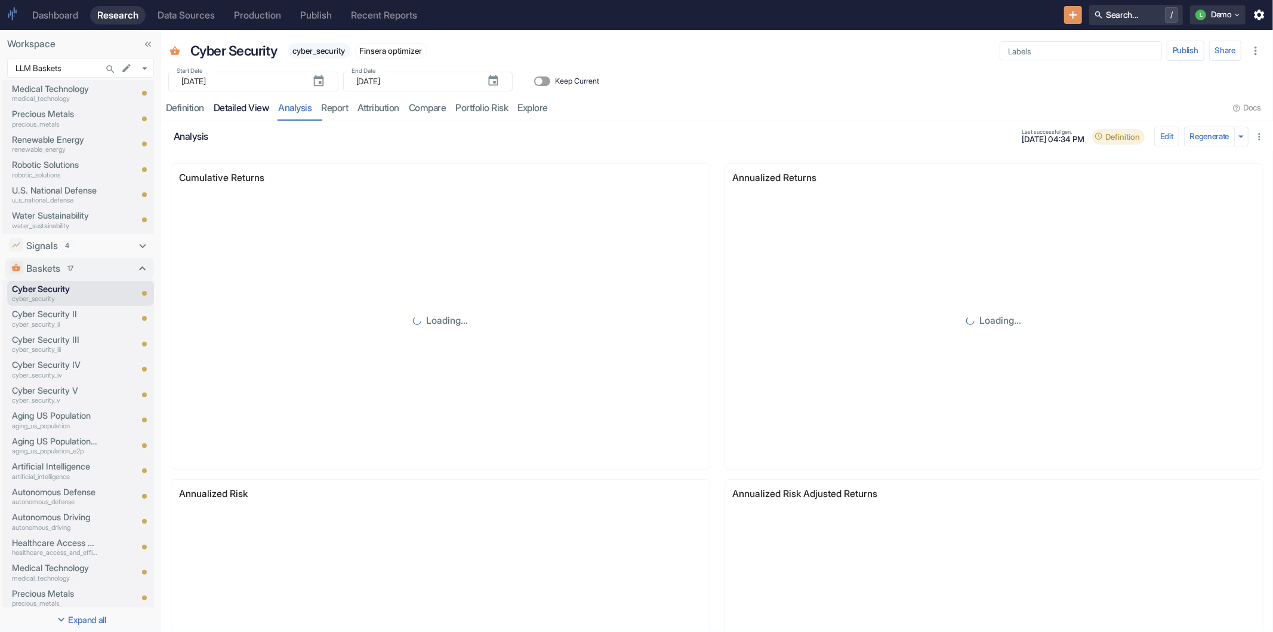
click at [254, 108] on link "detailed view" at bounding box center [241, 108] width 65 height 24
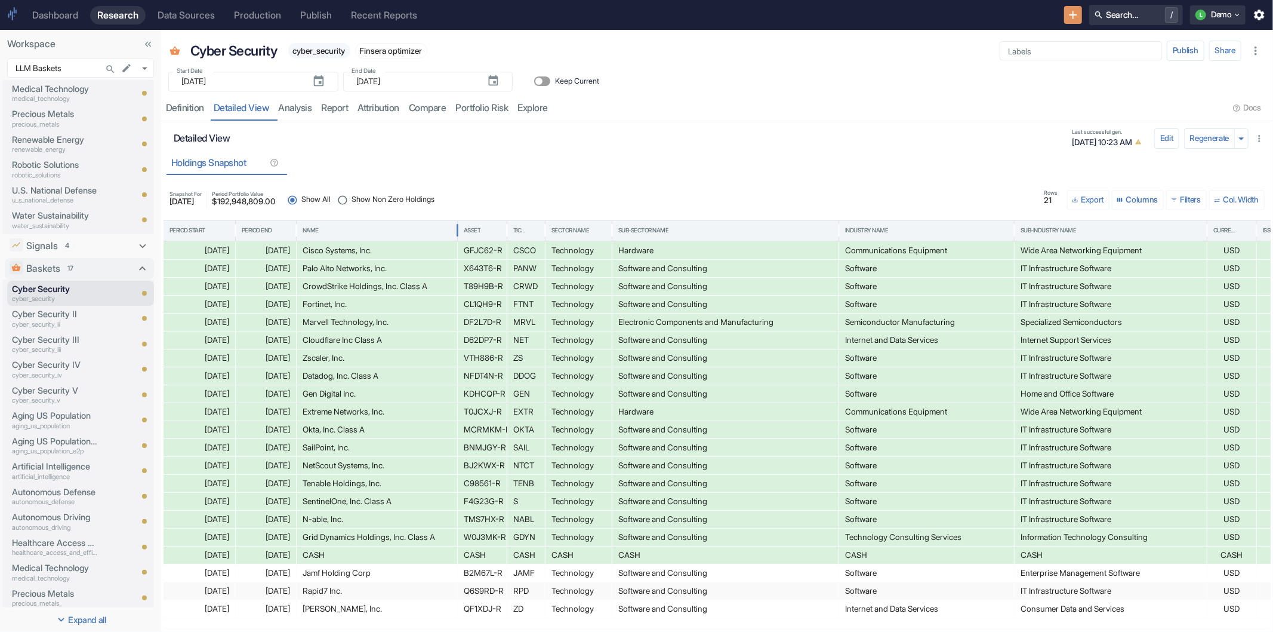
click at [404, 228] on div "Name" at bounding box center [377, 230] width 149 height 20
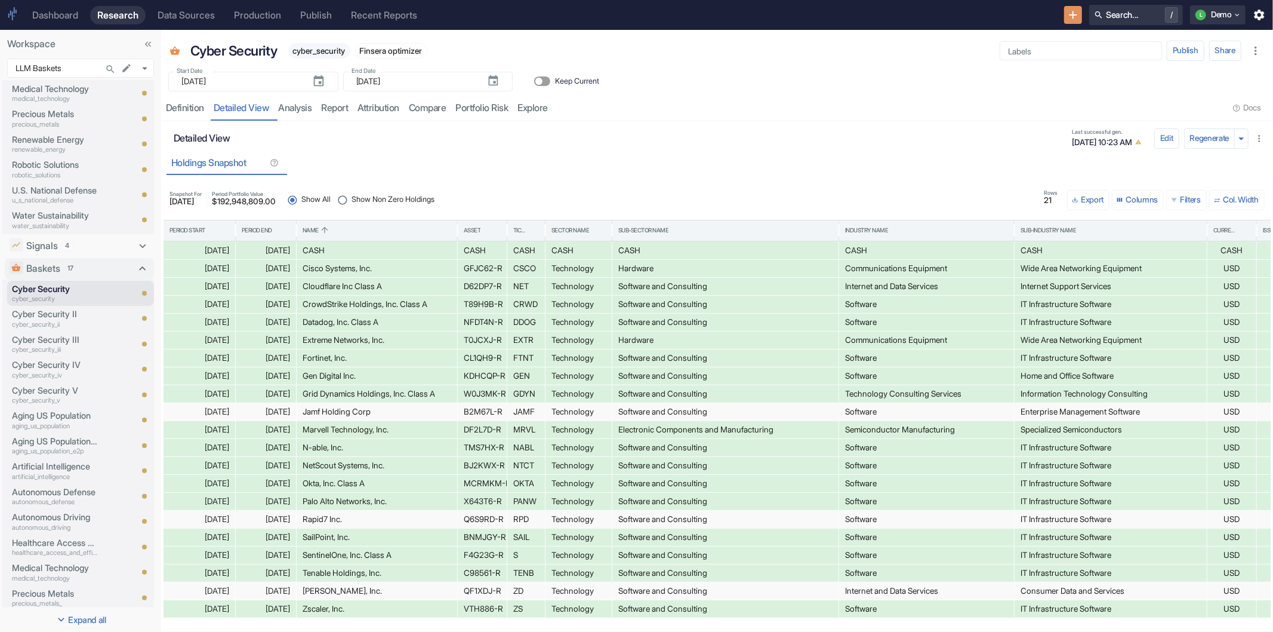
click at [421, 198] on span "Show Non Zero Holdings" at bounding box center [393, 199] width 83 height 11
click at [352, 198] on input "Show Non Zero Holdings" at bounding box center [343, 200] width 18 height 18
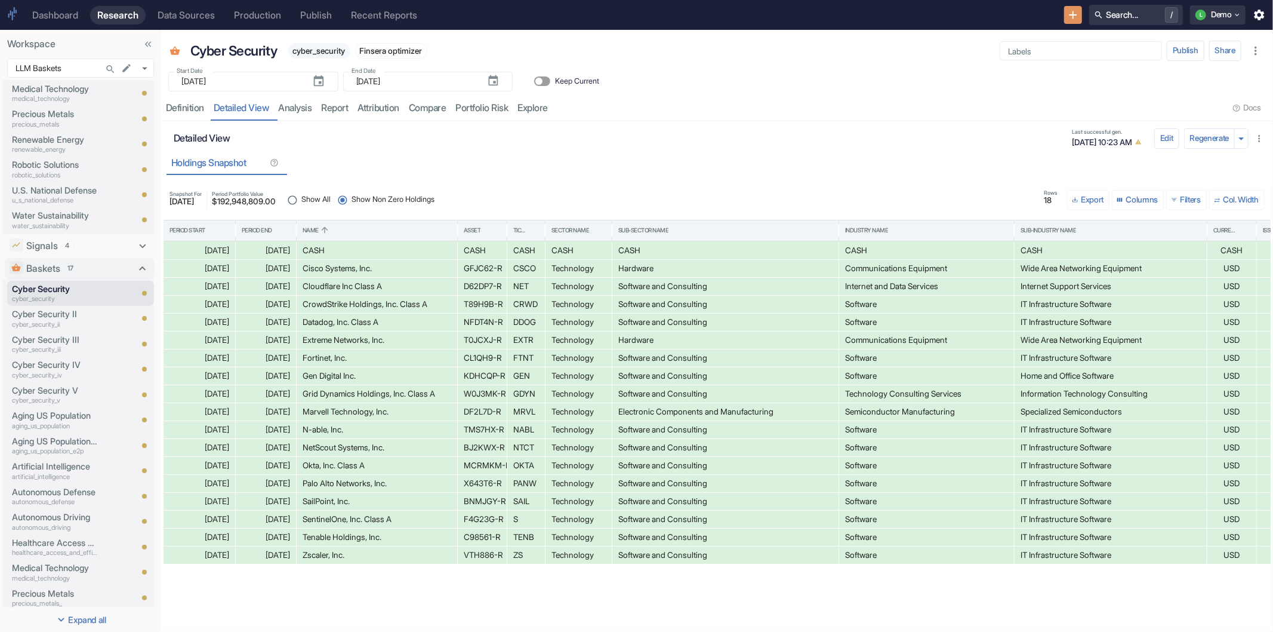
click at [1168, 140] on button "Edit" at bounding box center [1167, 138] width 25 height 20
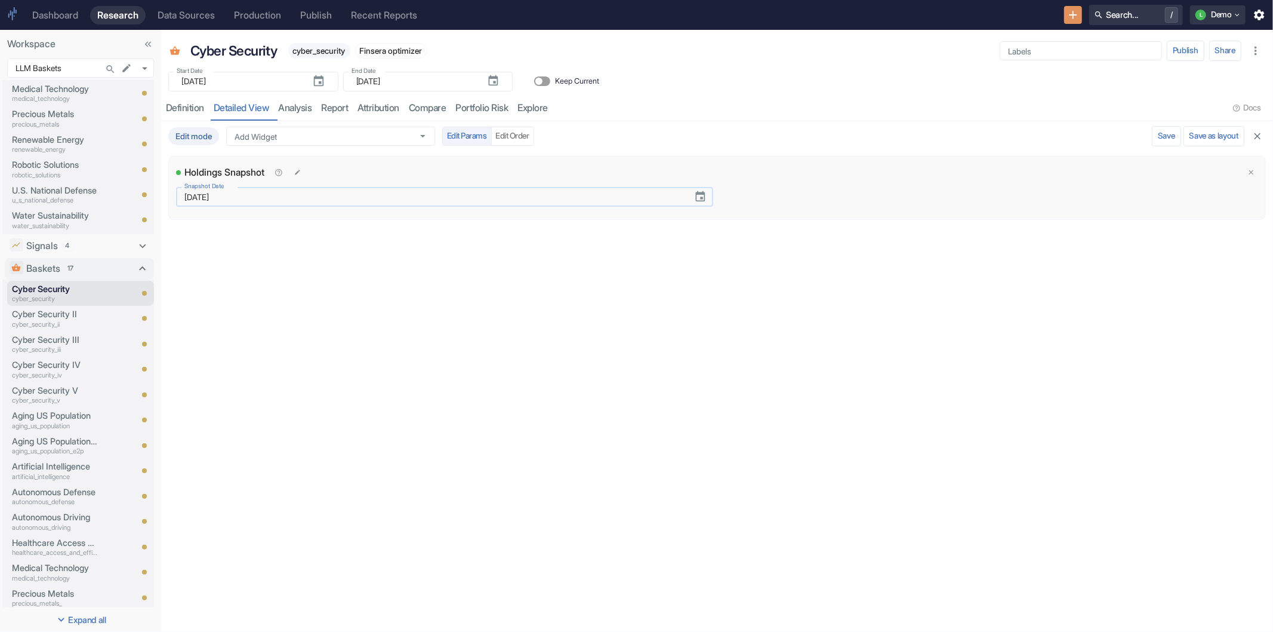
click at [368, 195] on input "[DATE]" at bounding box center [430, 197] width 509 height 20
click at [696, 198] on icon "Choose date, selected date is Jun 20, 2025" at bounding box center [700, 196] width 13 height 13
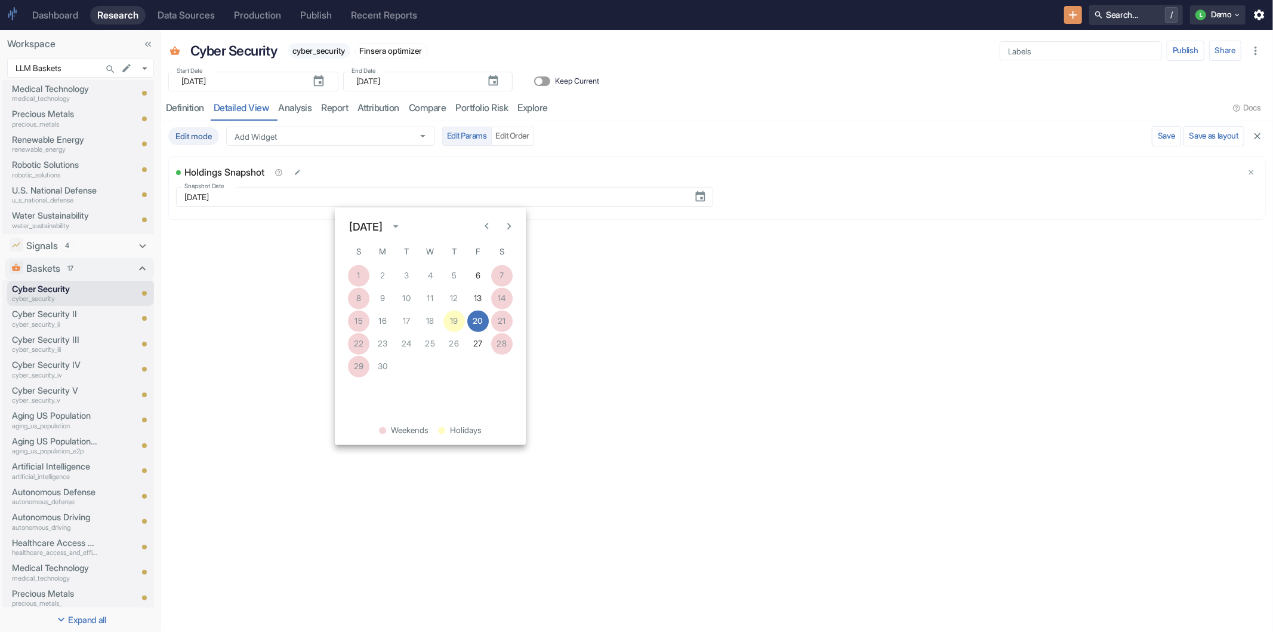
click at [508, 228] on icon "Next month" at bounding box center [509, 226] width 4 height 7
click at [473, 291] on button "8" at bounding box center [477, 298] width 21 height 21
type input "[DATE]"
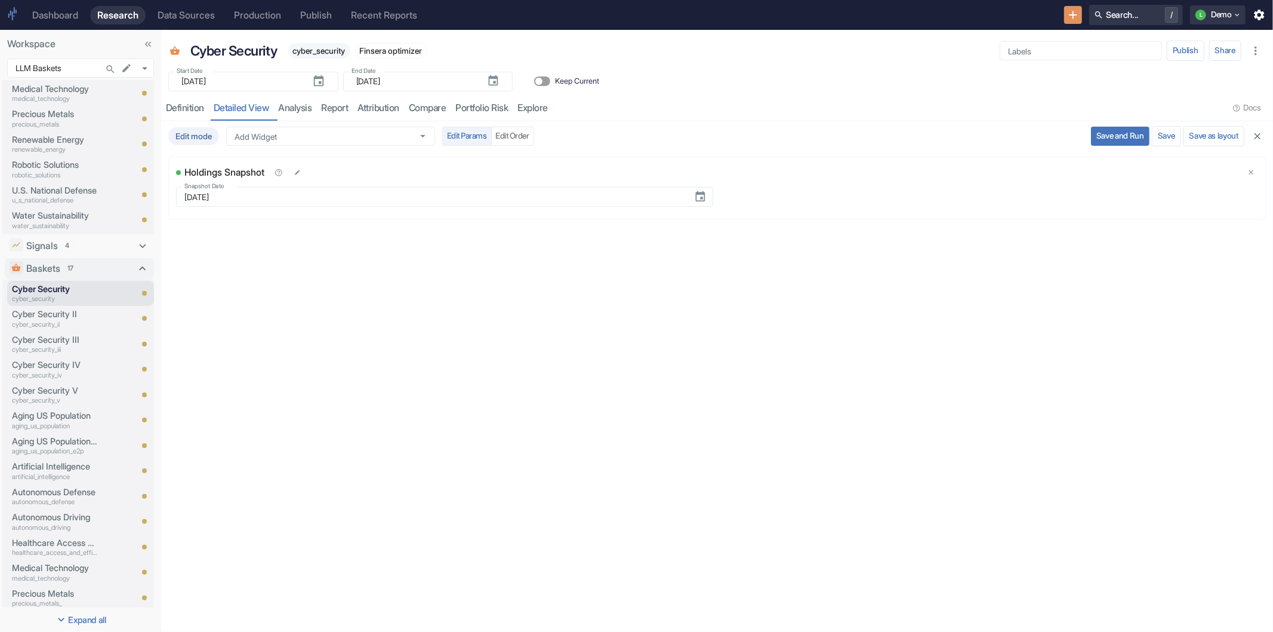
click at [1107, 138] on button "Save and Run" at bounding box center [1120, 136] width 59 height 19
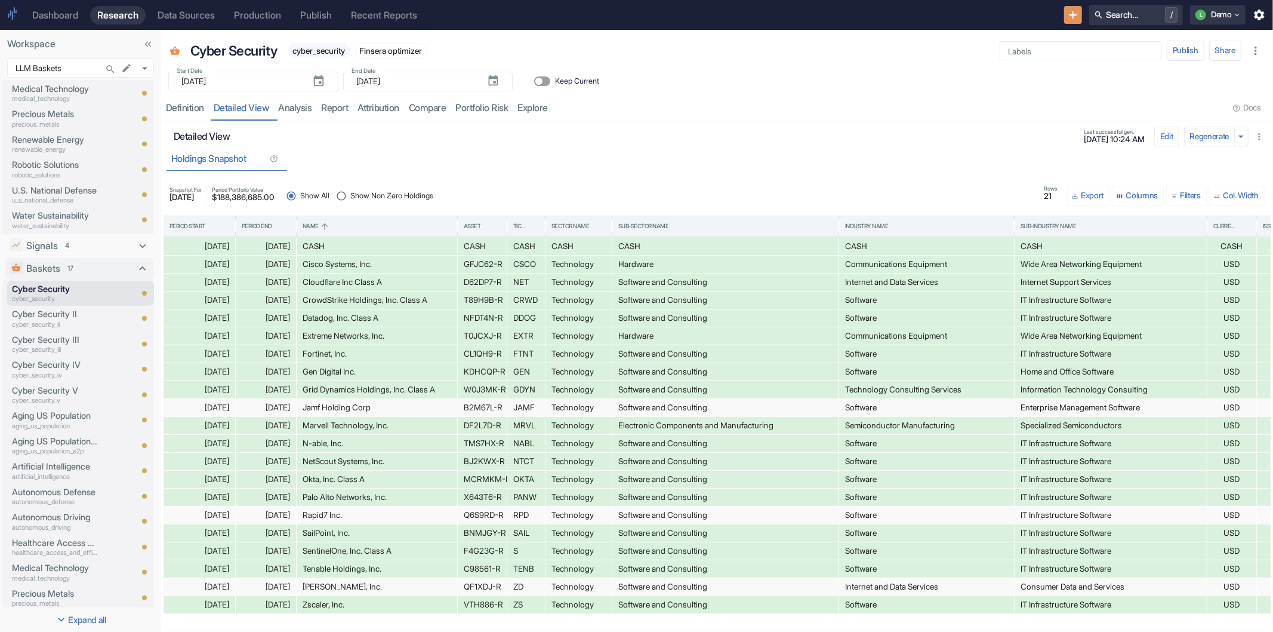
click at [421, 193] on span "Show Non Zero Holdings" at bounding box center [391, 195] width 83 height 11
click at [350, 193] on input "Show Non Zero Holdings" at bounding box center [342, 196] width 18 height 18
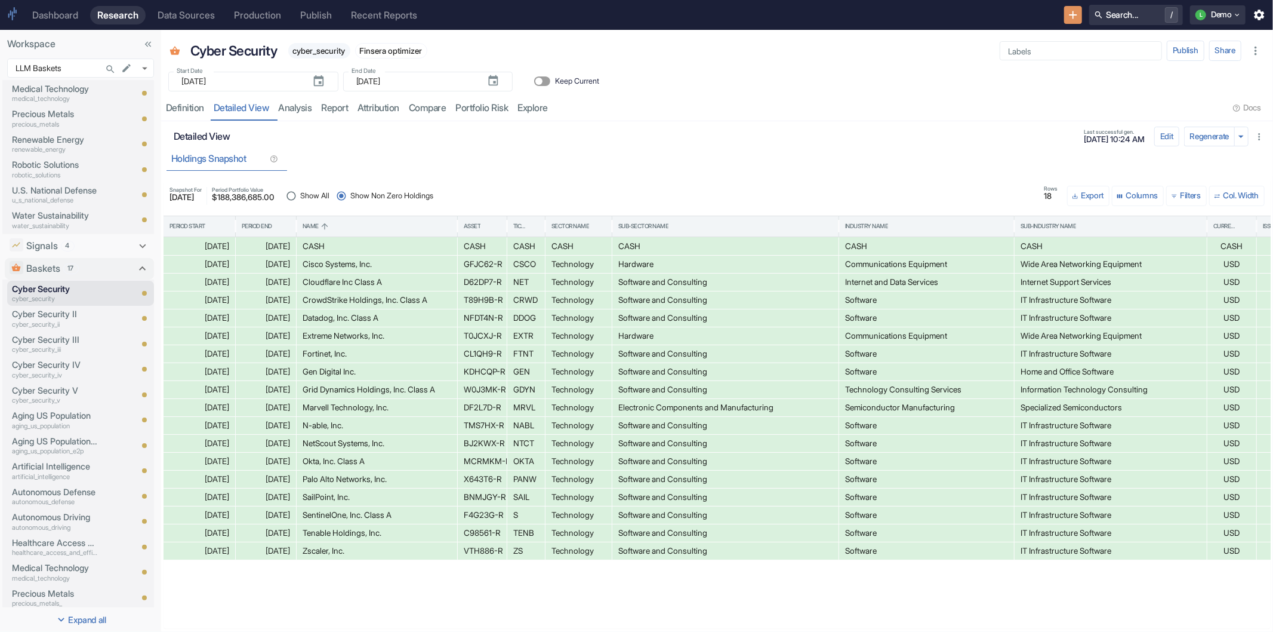
click at [818, 116] on div "resource tabs" at bounding box center [891, 108] width 676 height 24
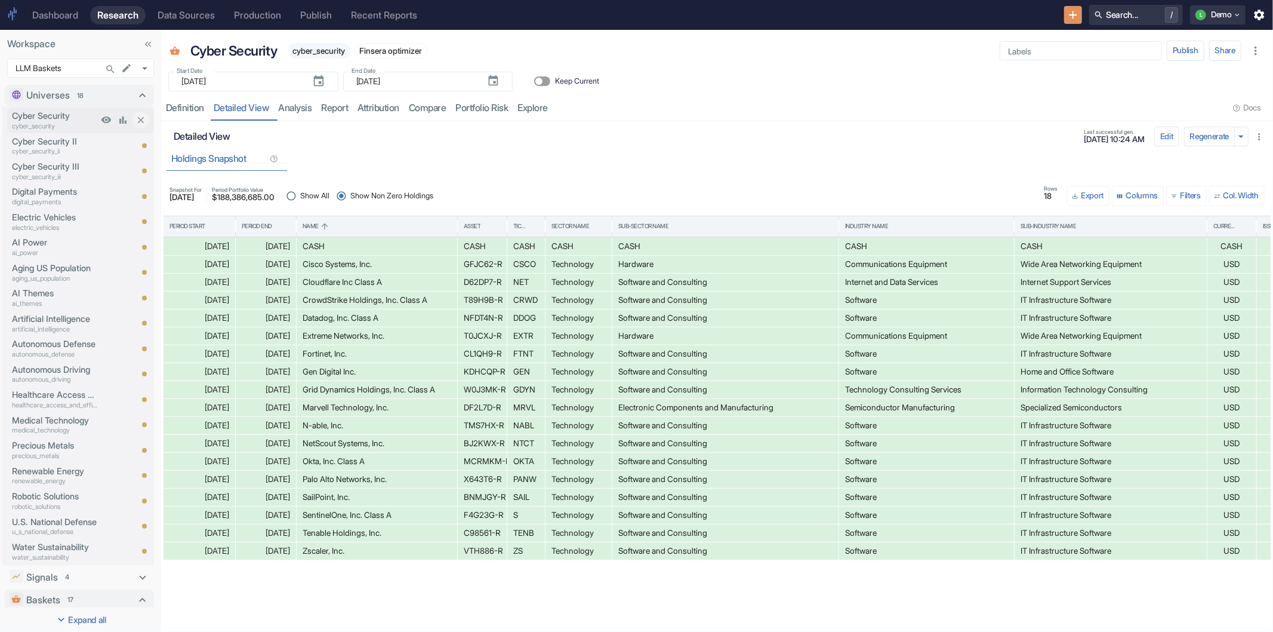
click at [54, 115] on p "Cyber Security" at bounding box center [55, 115] width 86 height 13
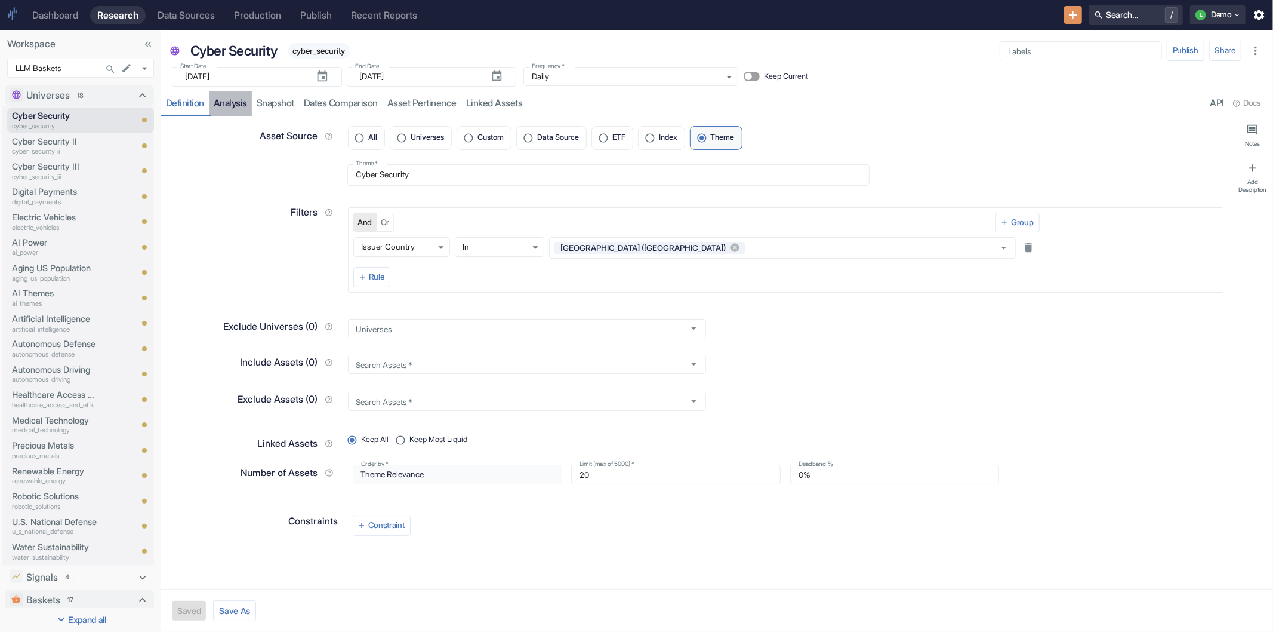
click at [241, 107] on link "analysis" at bounding box center [230, 103] width 43 height 24
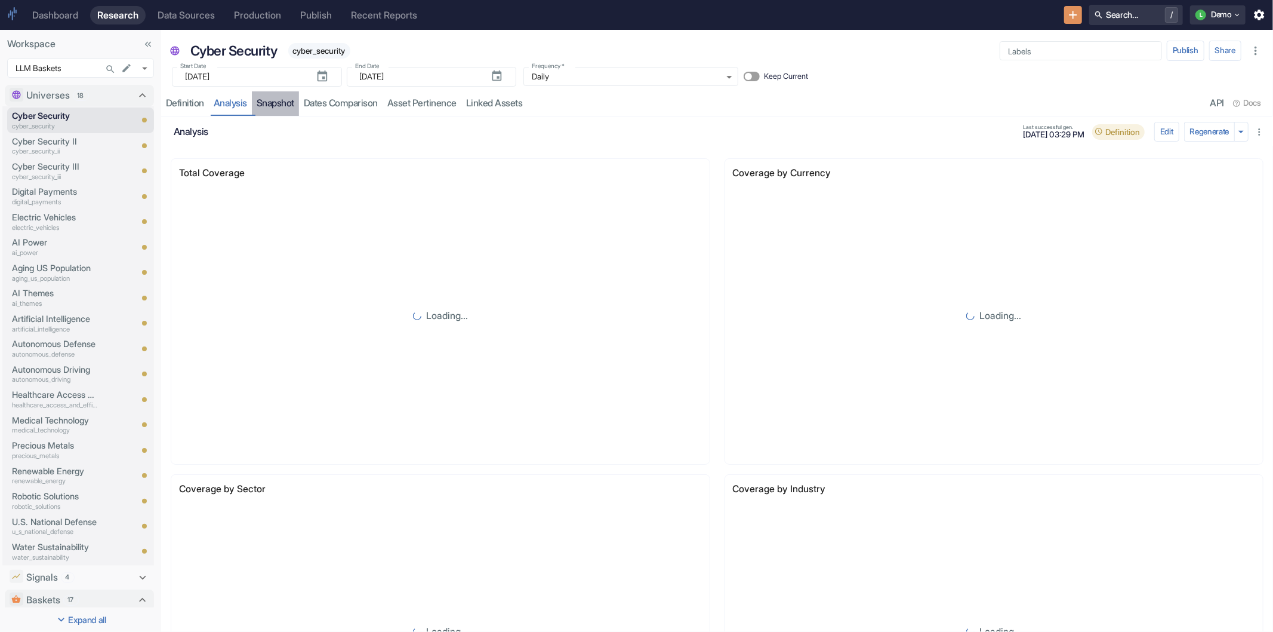
click at [270, 104] on link "Snapshot" at bounding box center [275, 103] width 47 height 24
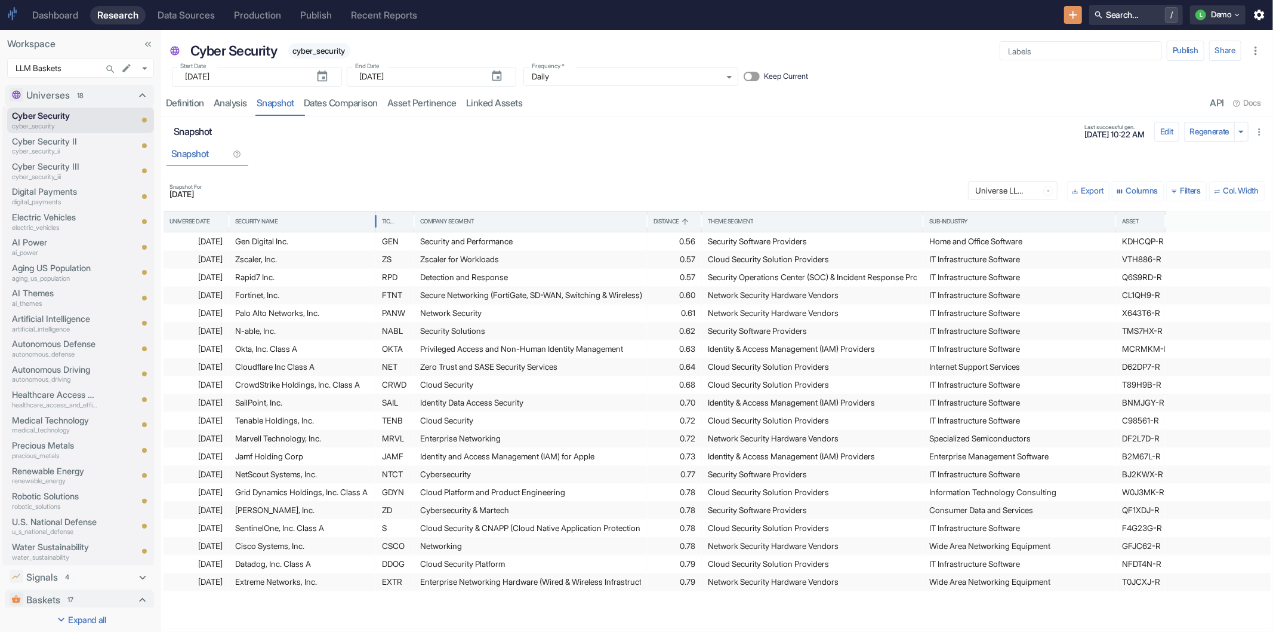
click at [309, 227] on div "Security Name" at bounding box center [302, 221] width 134 height 20
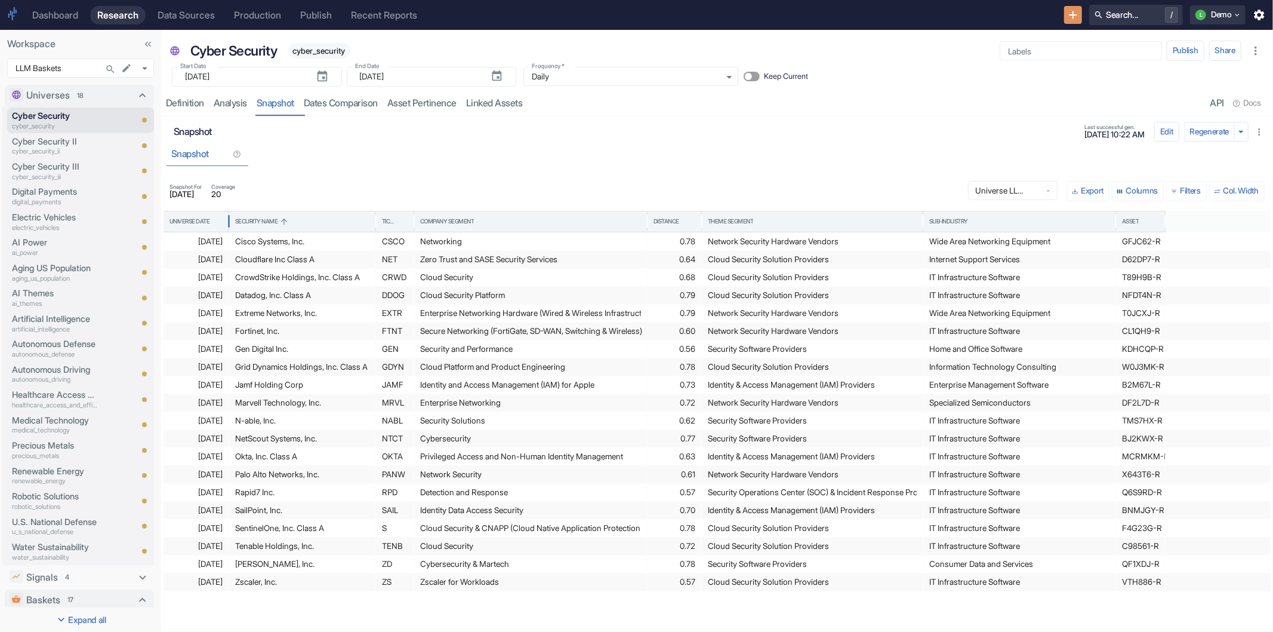
click at [648, 150] on div "Snapshot" at bounding box center [717, 153] width 1101 height 24
click at [940, 154] on div "Snapshot" at bounding box center [717, 153] width 1101 height 24
click at [722, 158] on div "Snapshot" at bounding box center [717, 153] width 1101 height 24
click at [660, 219] on div "Distance" at bounding box center [667, 221] width 26 height 8
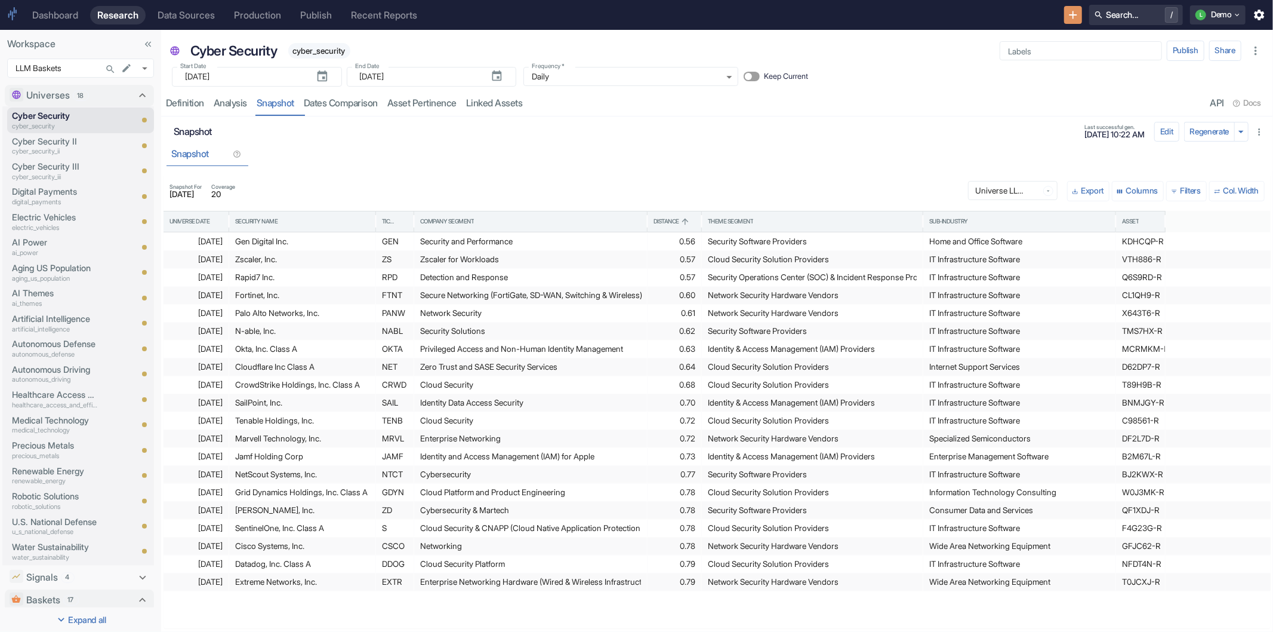
click at [688, 153] on div "Snapshot" at bounding box center [717, 153] width 1101 height 24
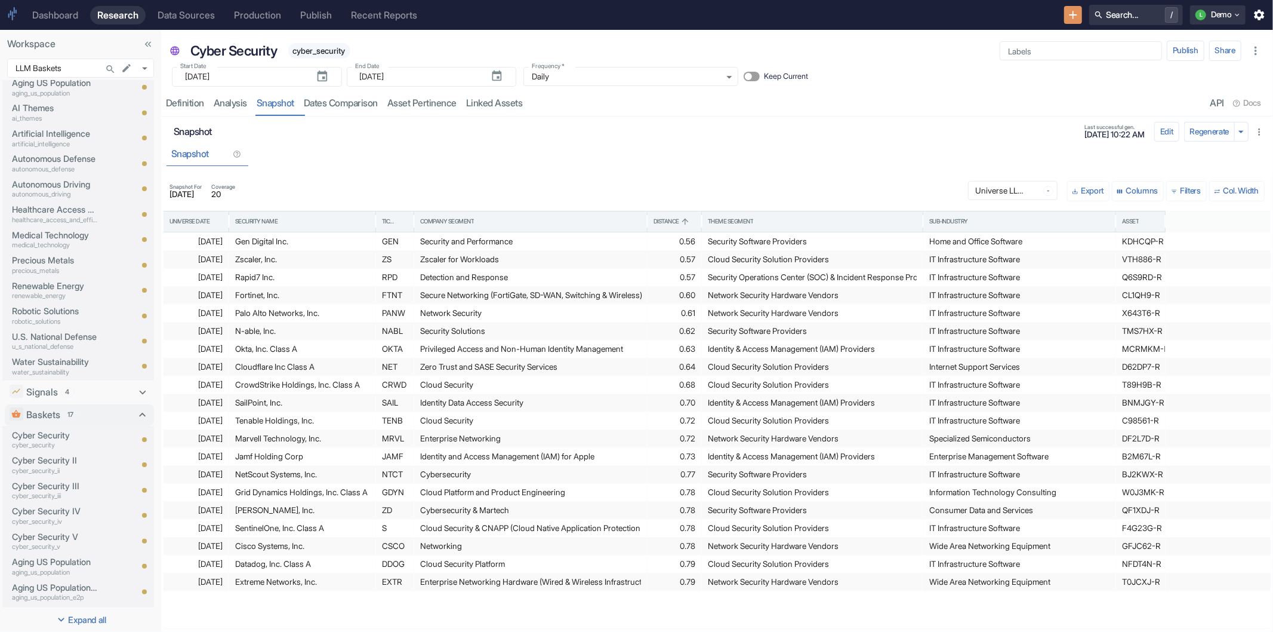
scroll to position [199, 0]
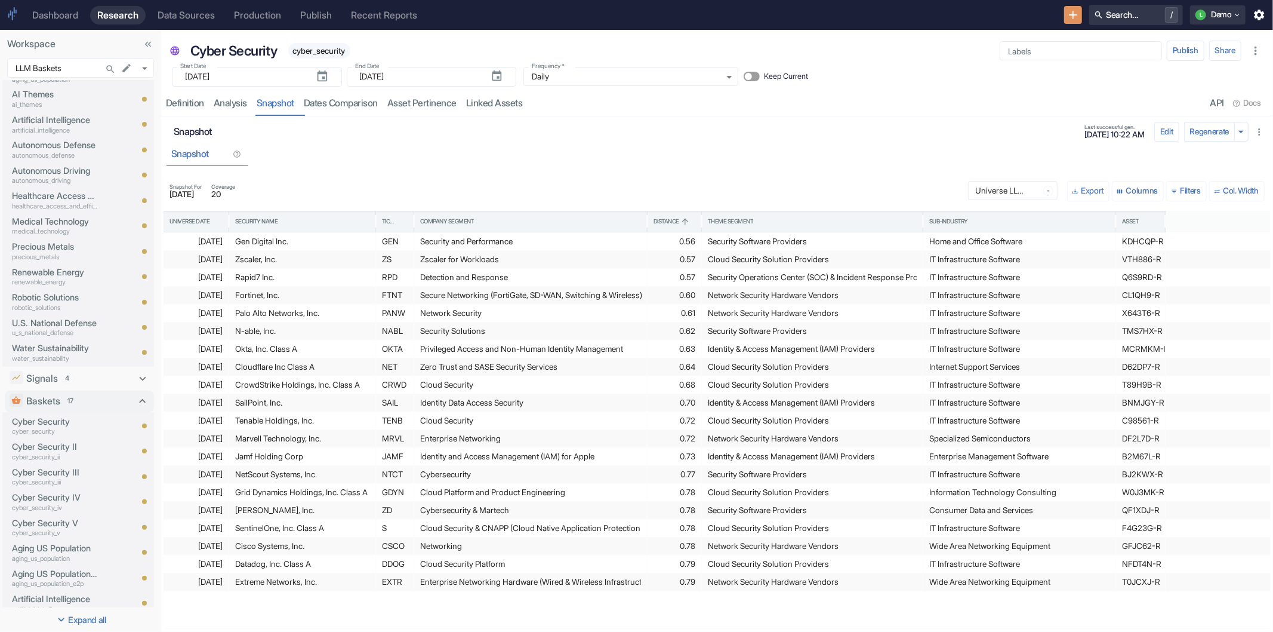
click at [371, 153] on div "Snapshot" at bounding box center [717, 153] width 1101 height 24
click at [198, 100] on div "Definition" at bounding box center [185, 103] width 38 height 12
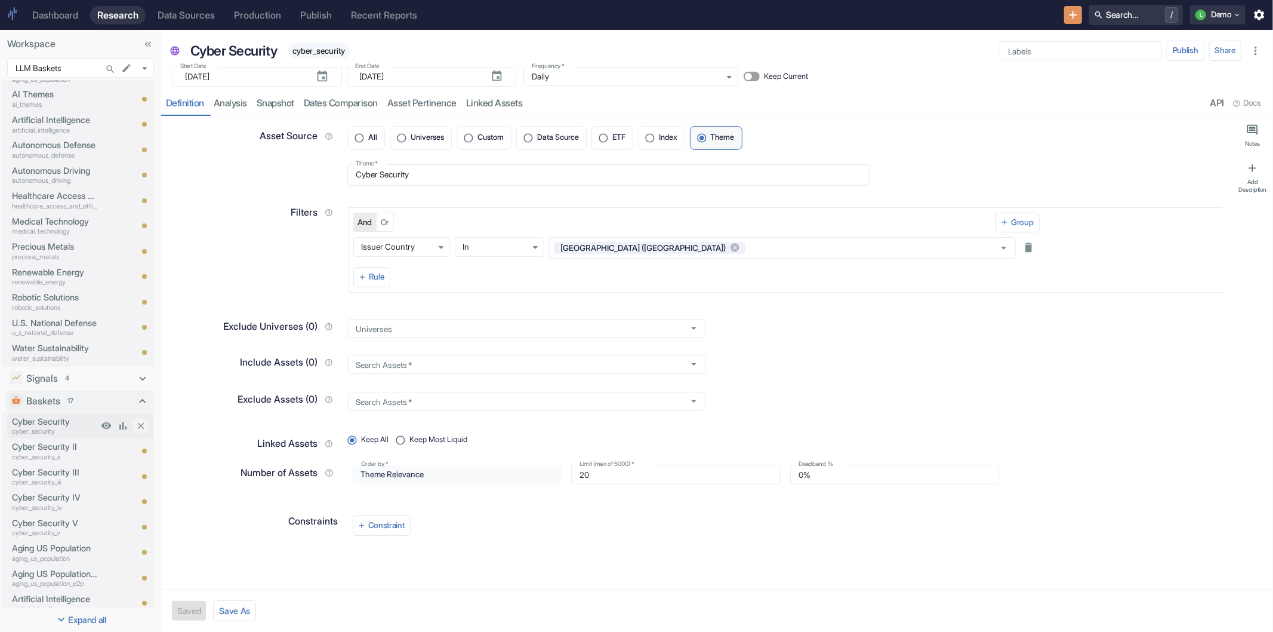
click at [56, 420] on p "Cyber Security" at bounding box center [55, 421] width 86 height 13
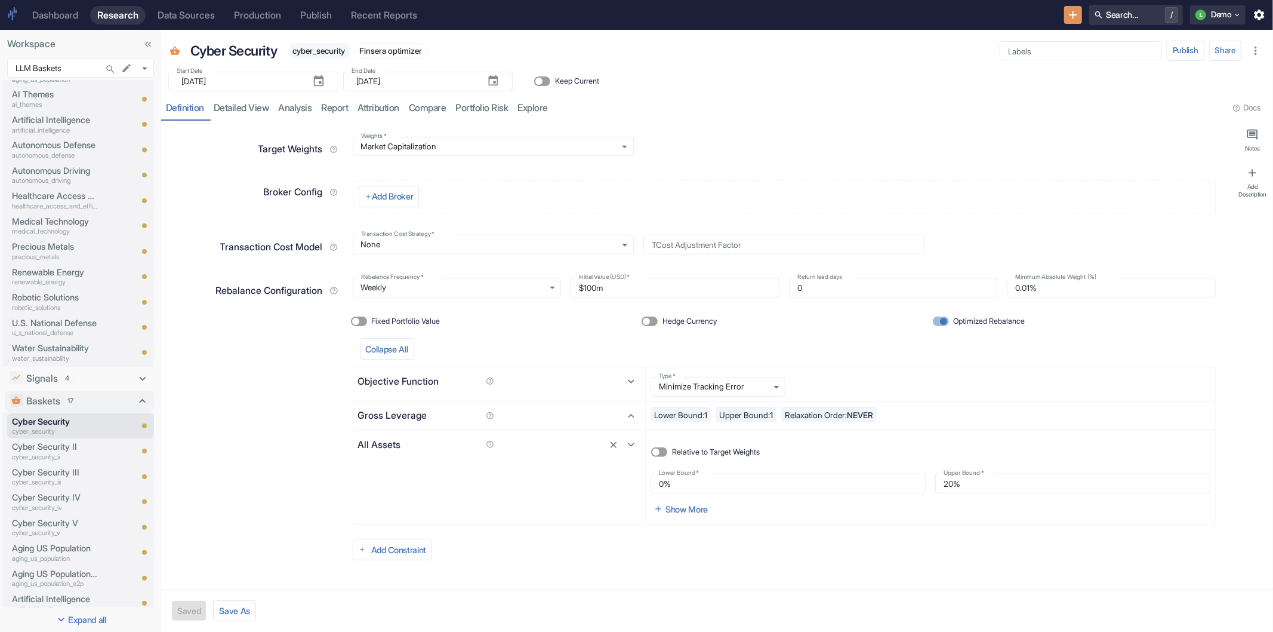
scroll to position [176, 0]
type textarea "x"
click at [981, 479] on input "20%" at bounding box center [1072, 483] width 275 height 20
type input "2%"
radio input "true"
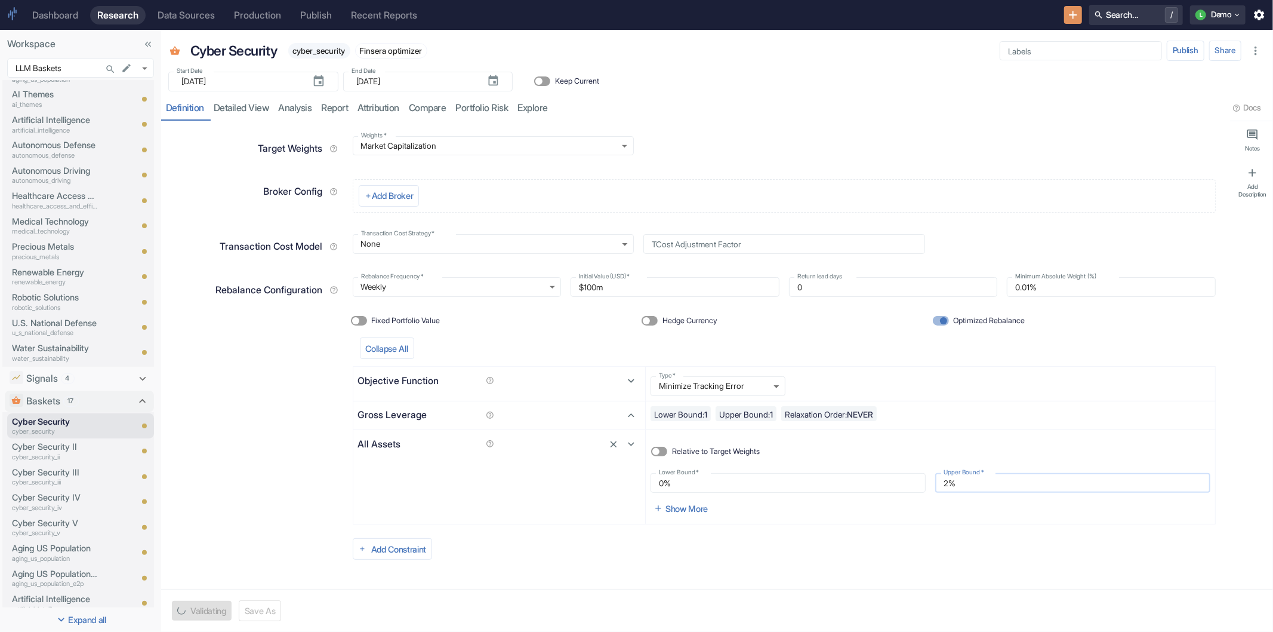
type textarea "x"
type input "1%"
type textarea "x"
type input "15%"
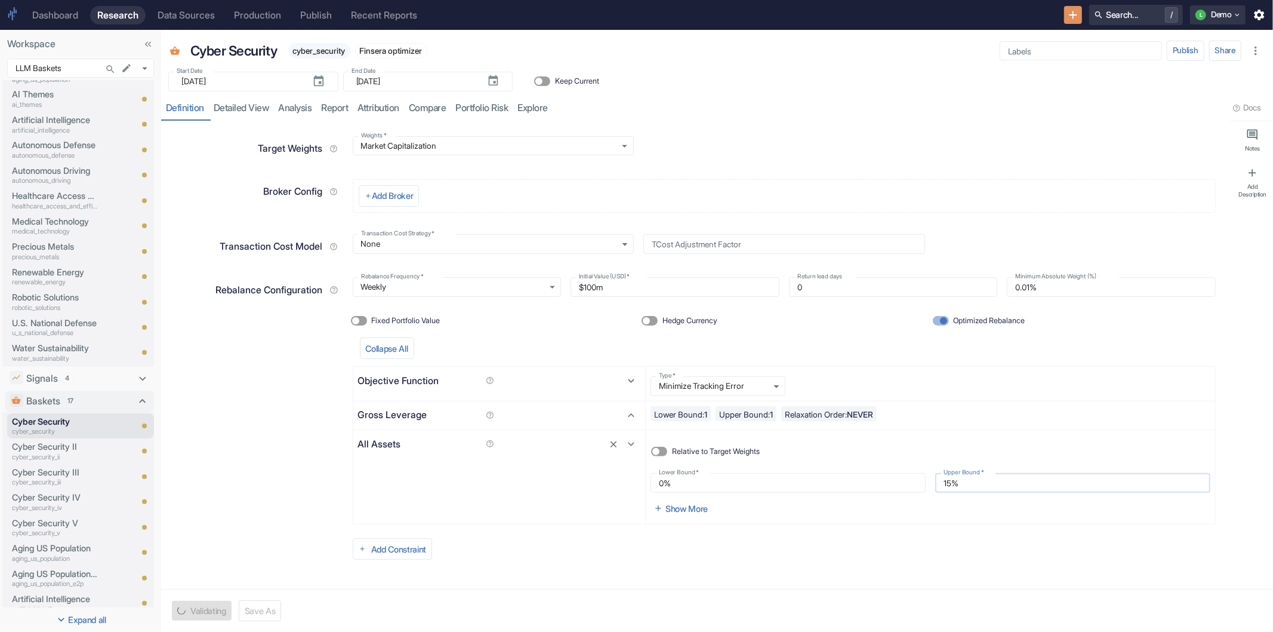
type textarea "x"
type input "1%"
type textarea "x"
type input "10%"
type textarea "x"
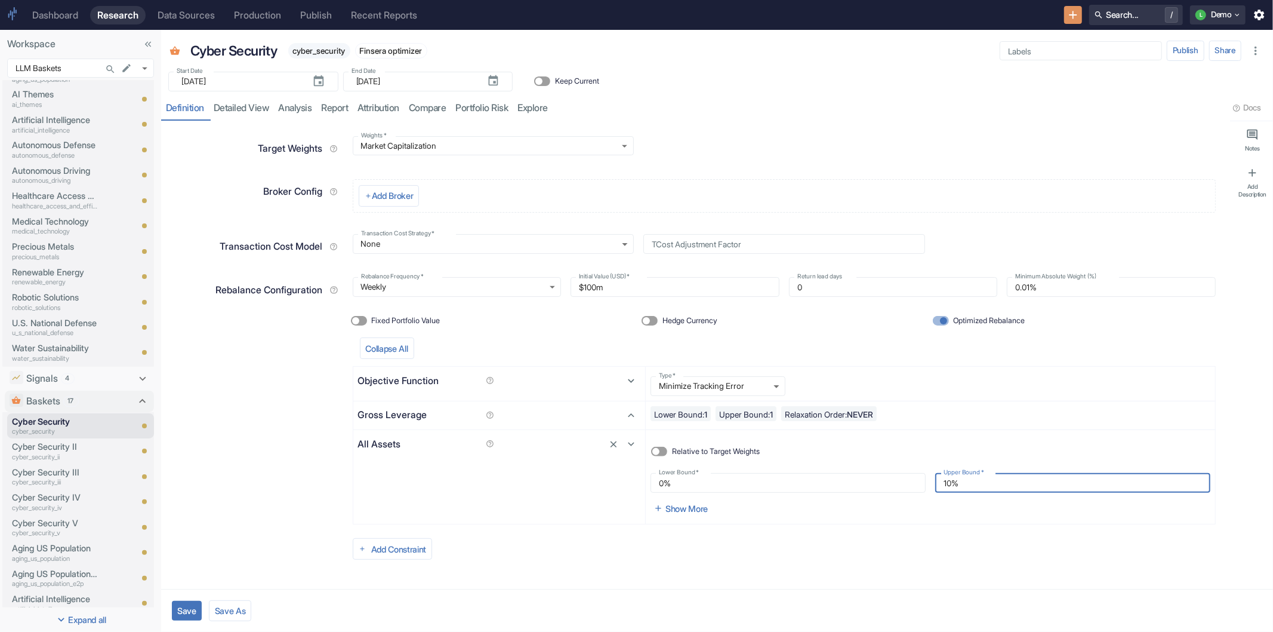
type input "10%"
click at [191, 604] on button "Save" at bounding box center [187, 611] width 30 height 20
type textarea "x"
click at [294, 109] on link "analysis" at bounding box center [295, 108] width 43 height 24
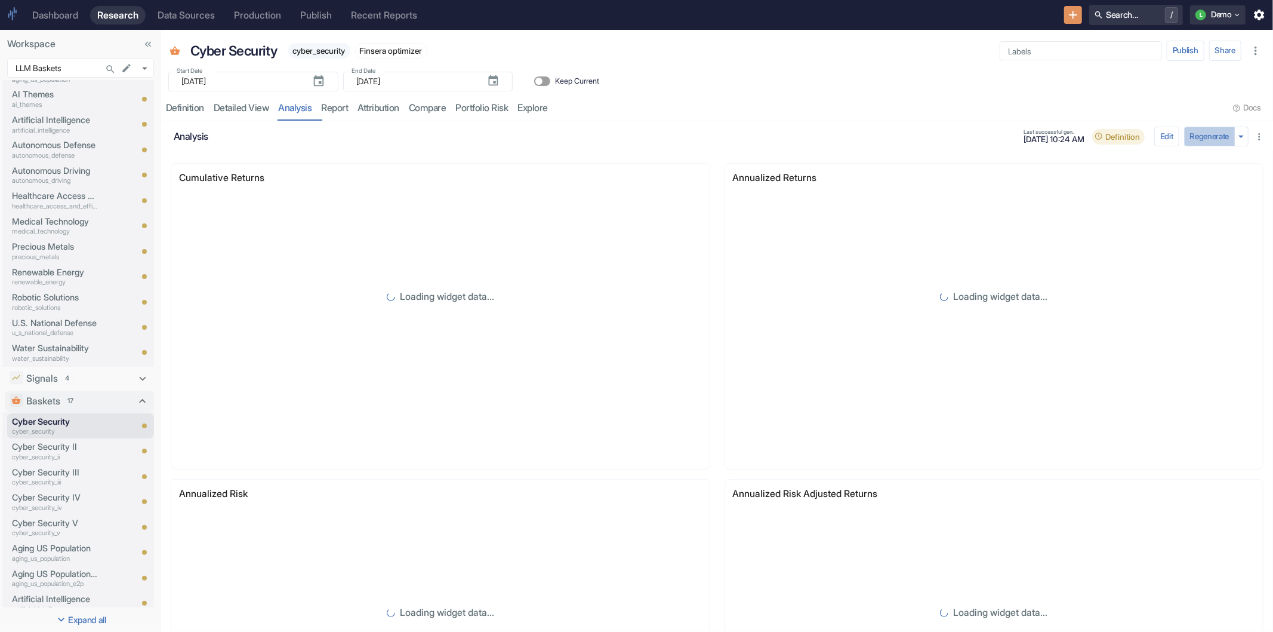
click at [1184, 134] on button "Regenerate" at bounding box center [1209, 137] width 51 height 20
click at [246, 114] on link "detailed view" at bounding box center [241, 108] width 65 height 24
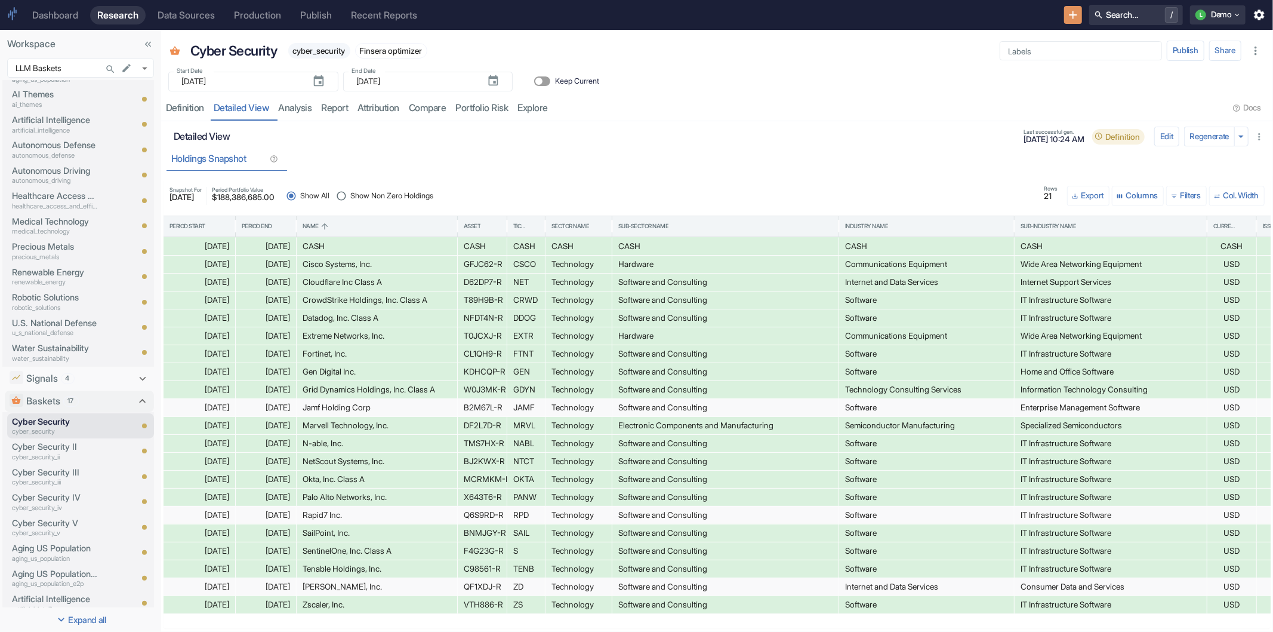
click at [932, 103] on div "resource tabs" at bounding box center [891, 108] width 676 height 24
click at [294, 104] on link "analysis" at bounding box center [295, 108] width 43 height 24
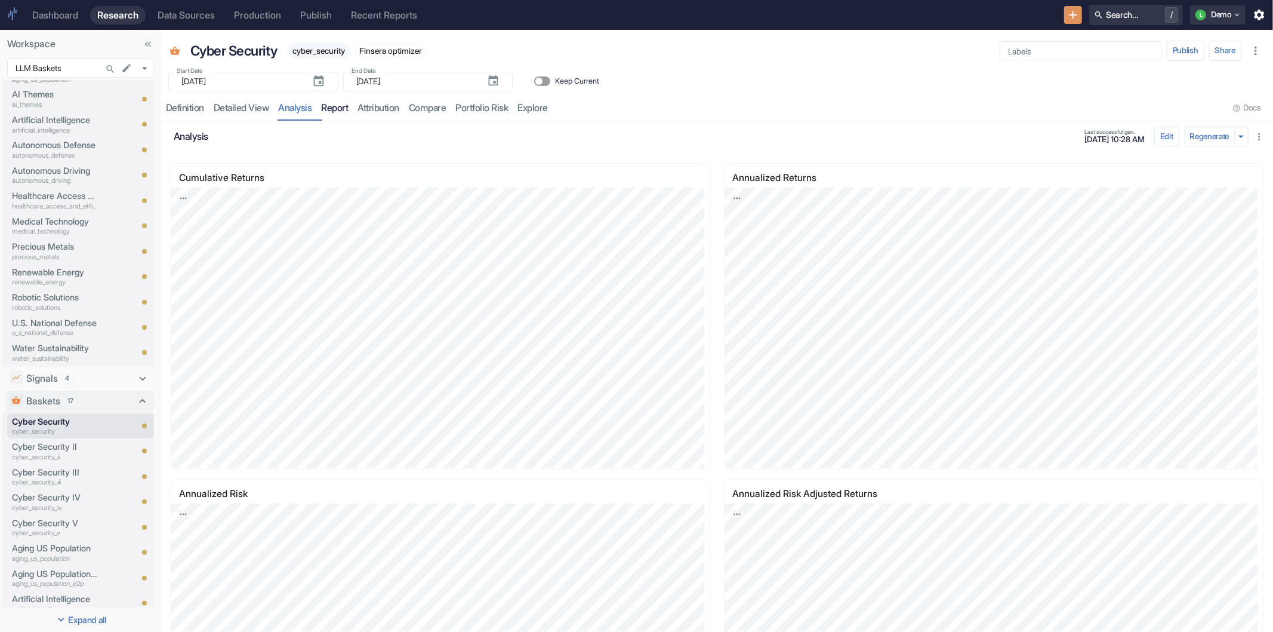
click at [341, 104] on link "report" at bounding box center [335, 108] width 36 height 24
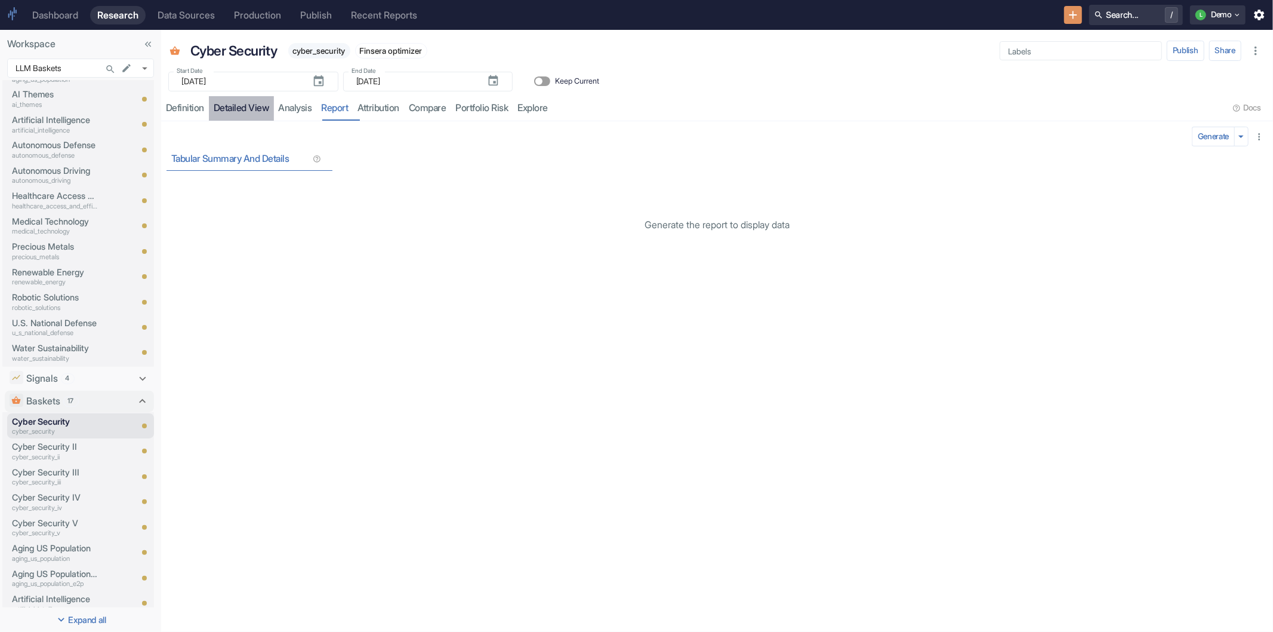
click at [244, 106] on link "detailed view" at bounding box center [241, 108] width 65 height 24
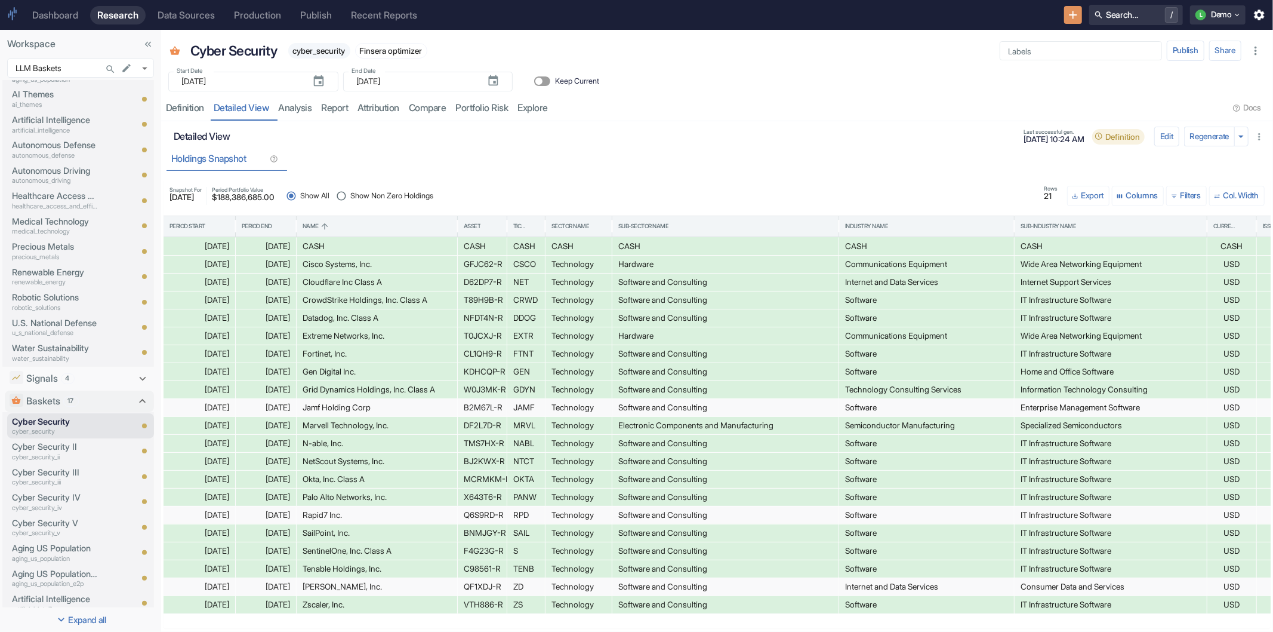
click at [392, 192] on span "Show Non Zero Holdings" at bounding box center [391, 195] width 83 height 11
click at [350, 192] on input "Show Non Zero Holdings" at bounding box center [342, 196] width 18 height 18
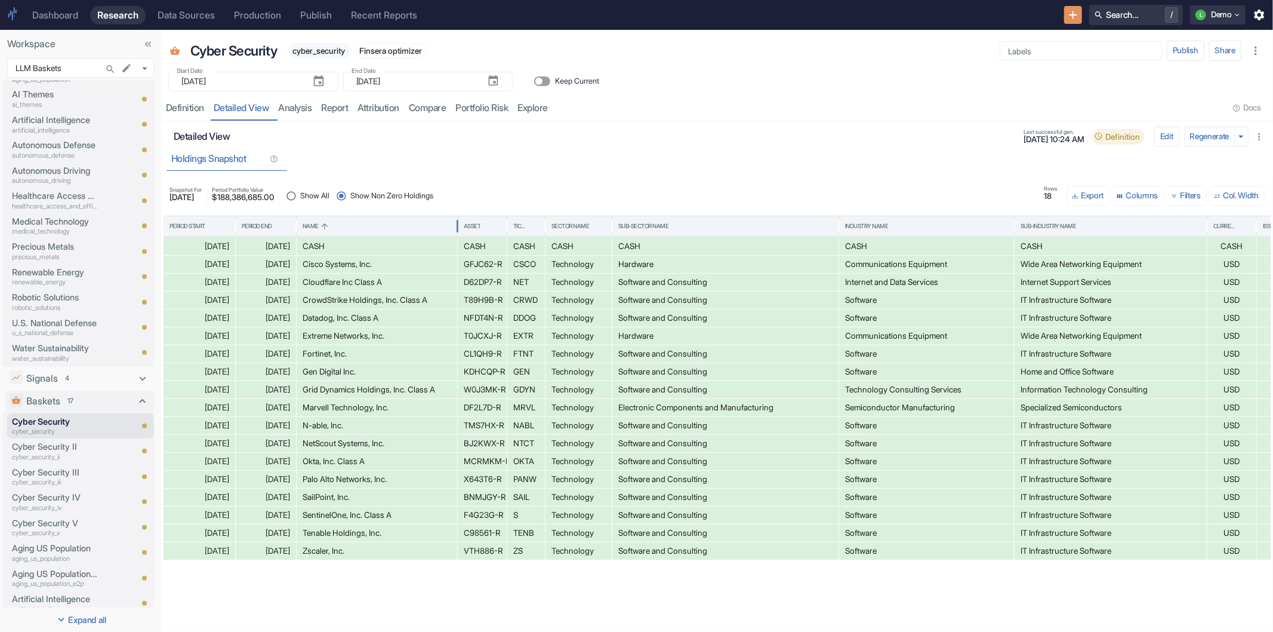
click at [361, 226] on div "Name" at bounding box center [377, 226] width 149 height 20
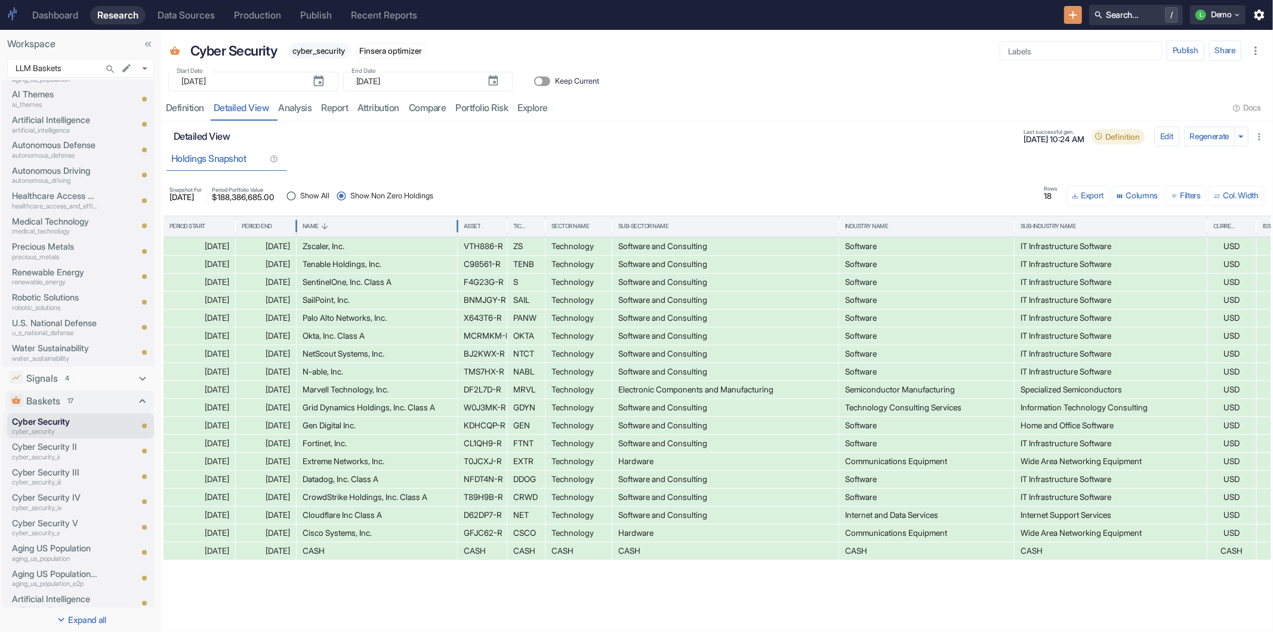
click at [361, 226] on div "Name" at bounding box center [377, 226] width 149 height 20
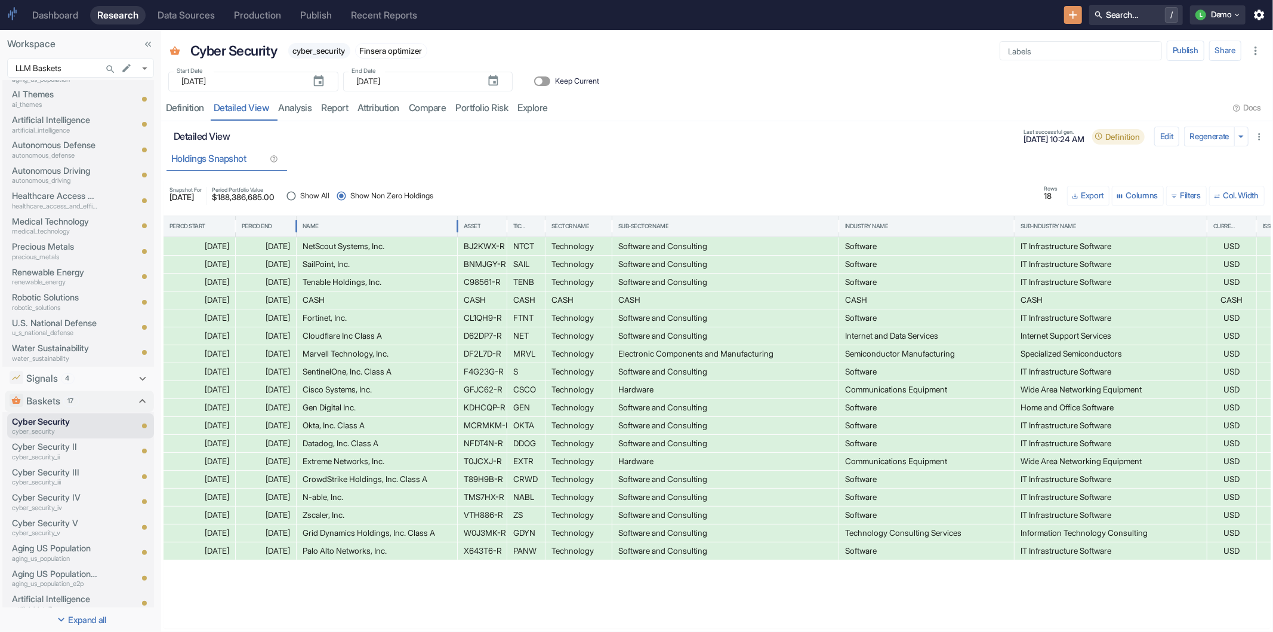
click at [361, 226] on div "Name" at bounding box center [377, 226] width 149 height 20
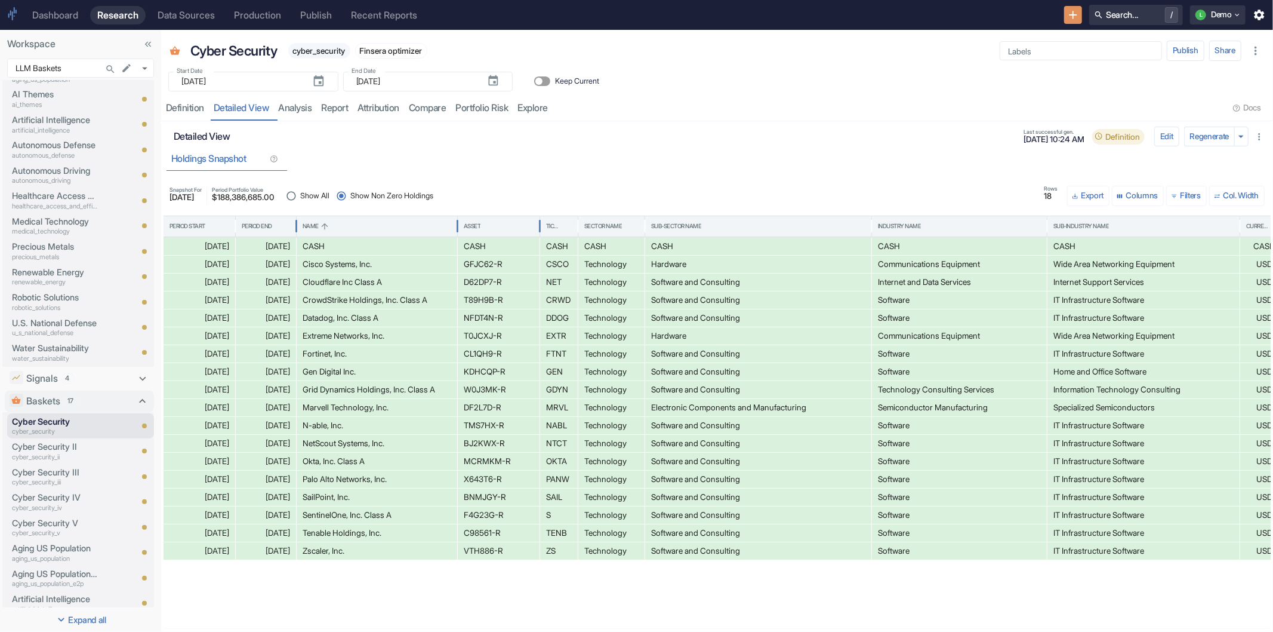
drag, startPoint x: 505, startPoint y: 223, endPoint x: 538, endPoint y: 225, distance: 32.9
click at [538, 225] on div at bounding box center [540, 226] width 6 height 27
click at [38, 445] on p "Cyber Security II" at bounding box center [55, 446] width 86 height 13
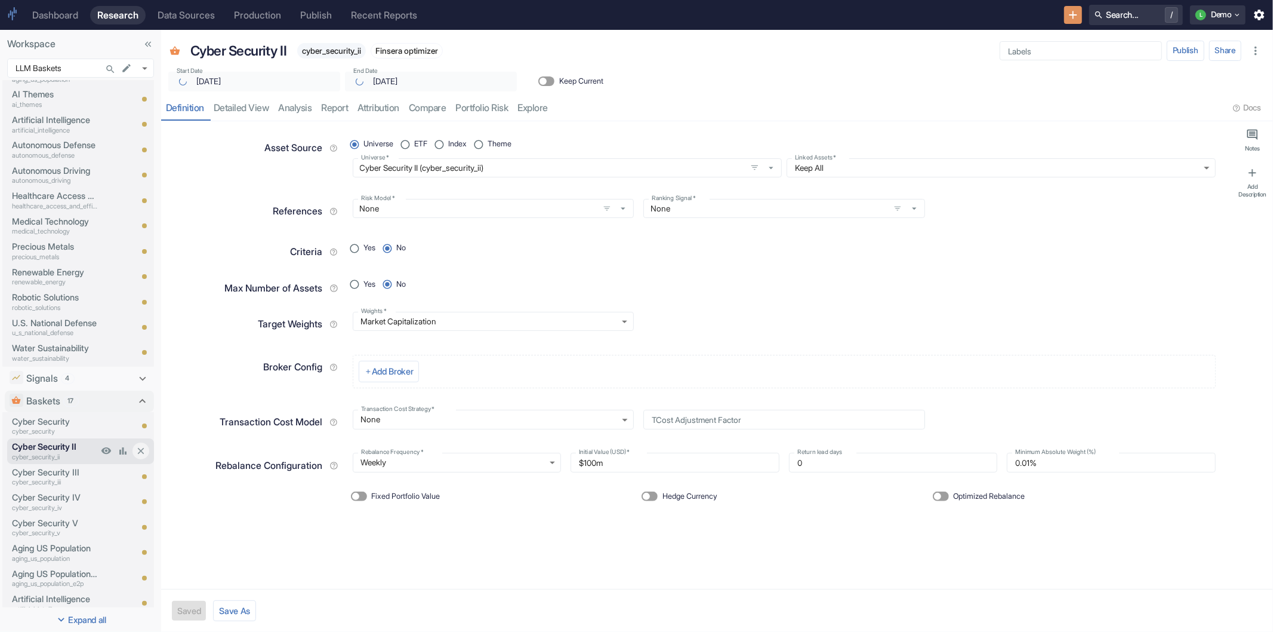
type textarea "x"
click at [45, 426] on p "cyber_security" at bounding box center [55, 431] width 86 height 10
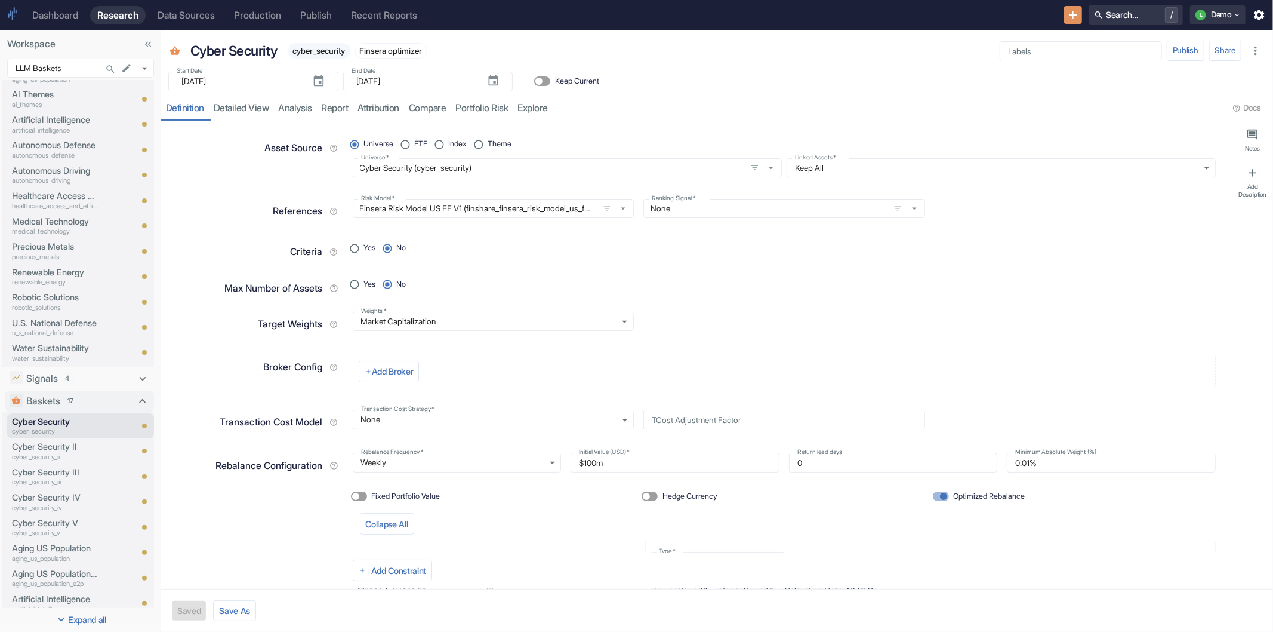
type textarea "x"
click at [261, 106] on link "detailed view" at bounding box center [241, 108] width 65 height 24
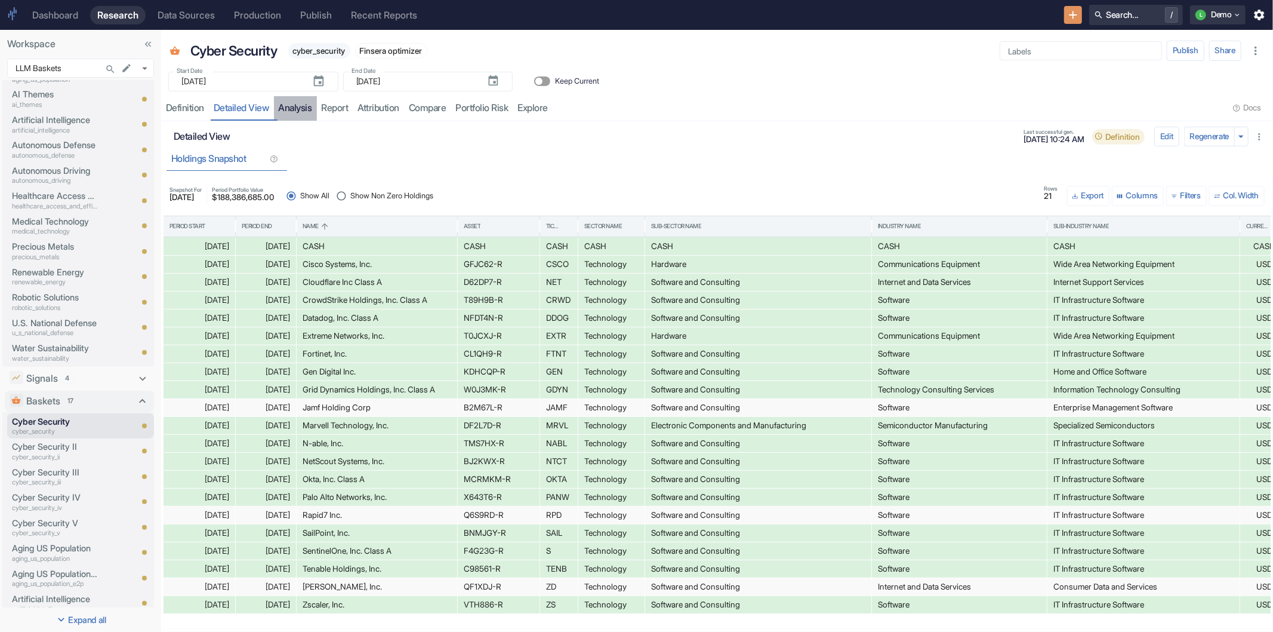
click at [308, 112] on link "analysis" at bounding box center [295, 108] width 43 height 24
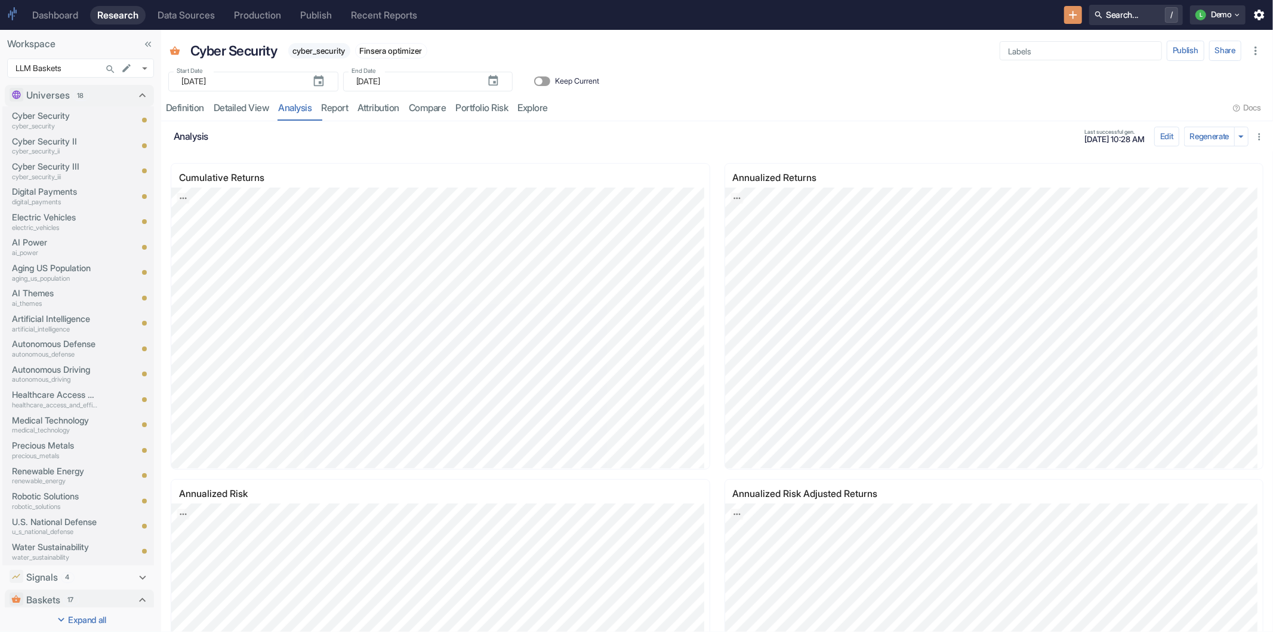
click at [291, 148] on div "Analysis Last successful gen. [DATE] 10:28 AM Edit Regenerate" at bounding box center [717, 136] width 1112 height 30
click at [37, 120] on p "Cyber Security" at bounding box center [55, 115] width 86 height 13
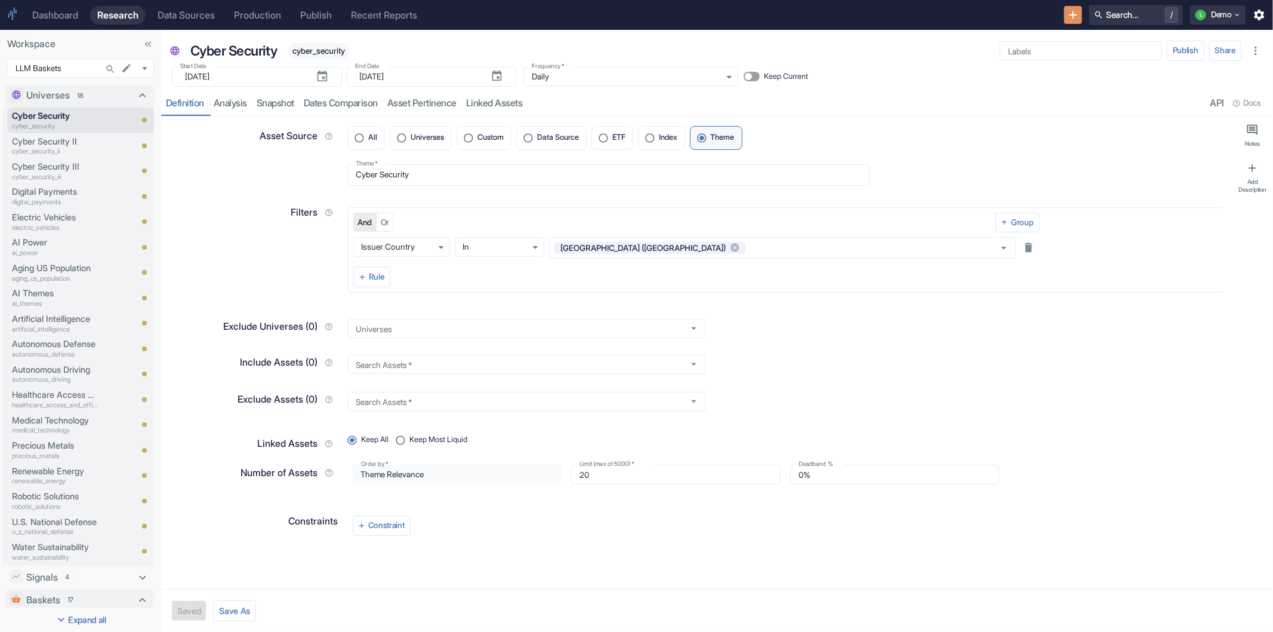
type textarea "x"
